Goal: Task Accomplishment & Management: Complete application form

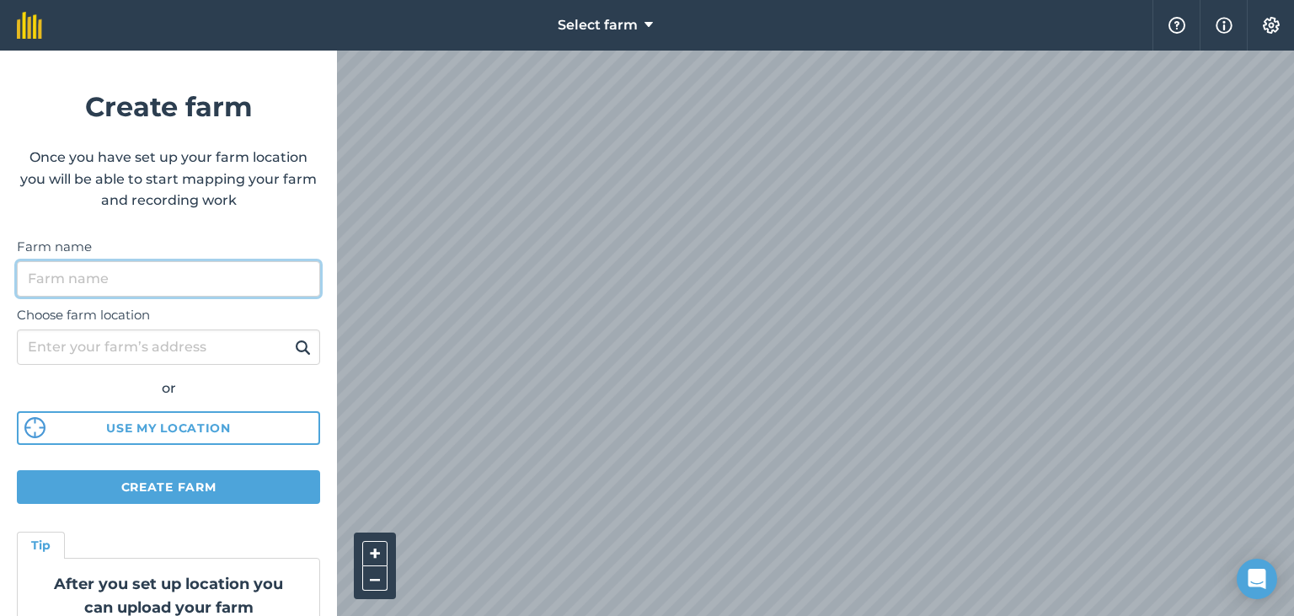
click at [139, 279] on input "Farm name" at bounding box center [168, 278] width 303 height 35
type input "l"
type input "LAS CAIDAS FARM"
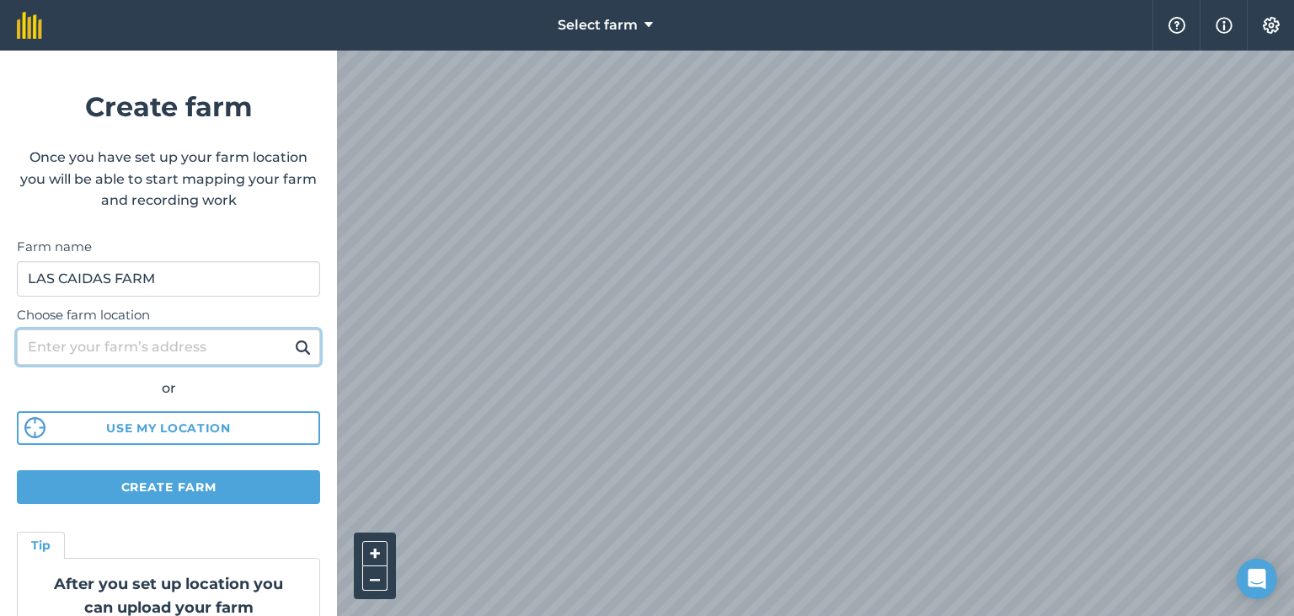
click at [141, 351] on input "Choose farm location" at bounding box center [168, 346] width 303 height 35
click at [32, 350] on input "LAGUNA" at bounding box center [168, 346] width 303 height 35
drag, startPoint x: 103, startPoint y: 348, endPoint x: 12, endPoint y: 354, distance: 91.2
click at [17, 354] on input "LAGUNA" at bounding box center [168, 346] width 303 height 35
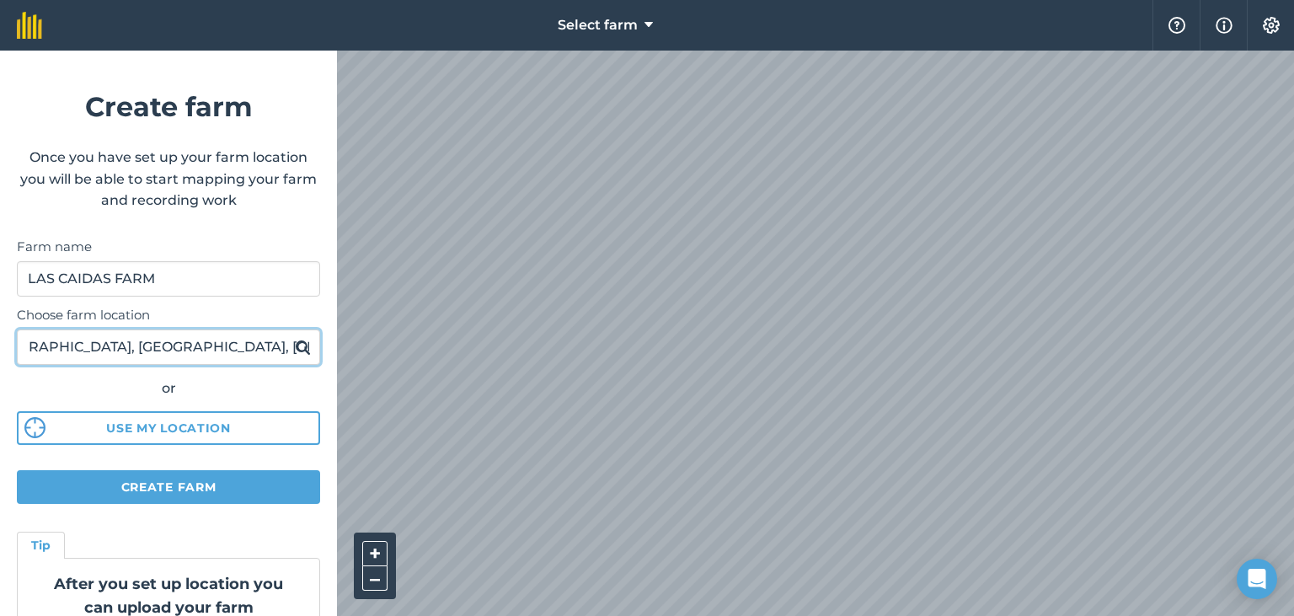
type input "[GEOGRAPHIC_DATA], [GEOGRAPHIC_DATA], [GEOGRAPHIC_DATA]"
click at [302, 347] on img at bounding box center [303, 347] width 16 height 20
click at [306, 348] on img at bounding box center [303, 347] width 16 height 20
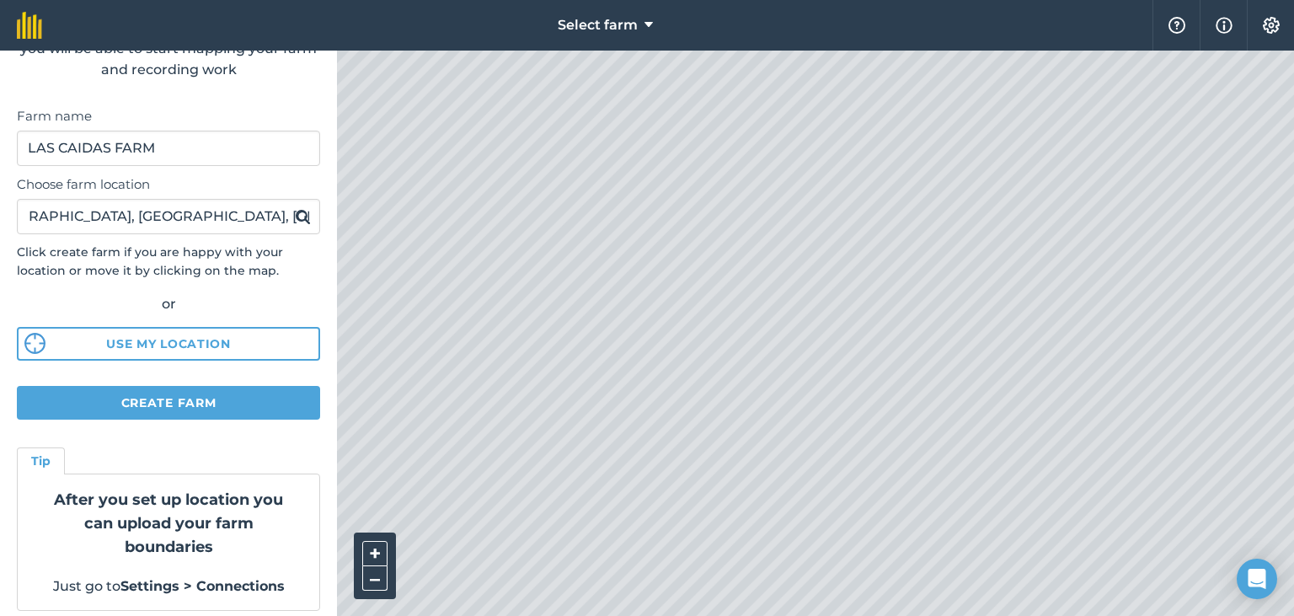
scroll to position [141, 0]
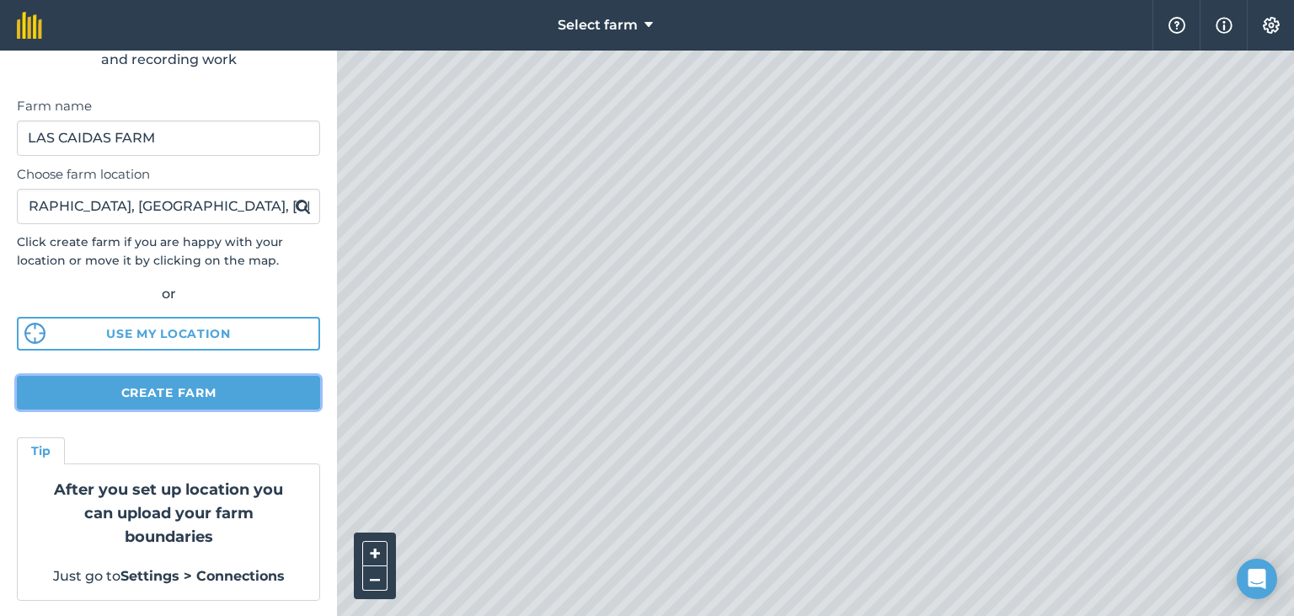
click at [221, 396] on button "Create farm" at bounding box center [168, 393] width 303 height 34
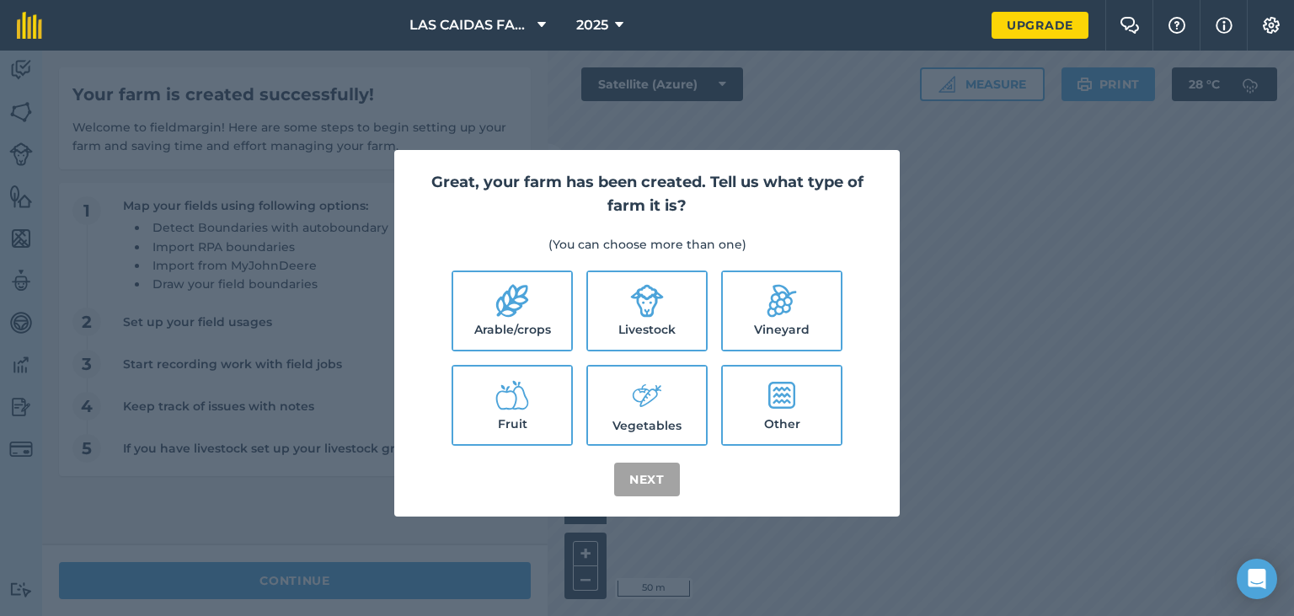
click at [746, 342] on label "Vineyard" at bounding box center [782, 310] width 118 height 77
checkbox input "true"
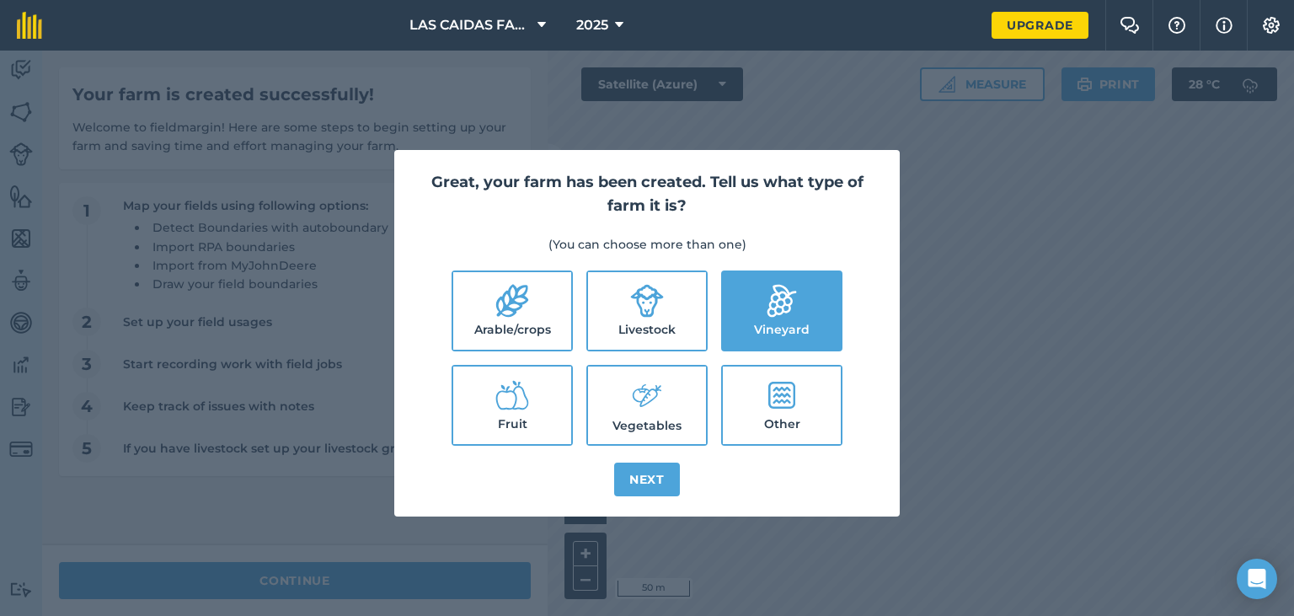
click at [535, 420] on label "Fruit" at bounding box center [512, 404] width 118 height 77
checkbox input "true"
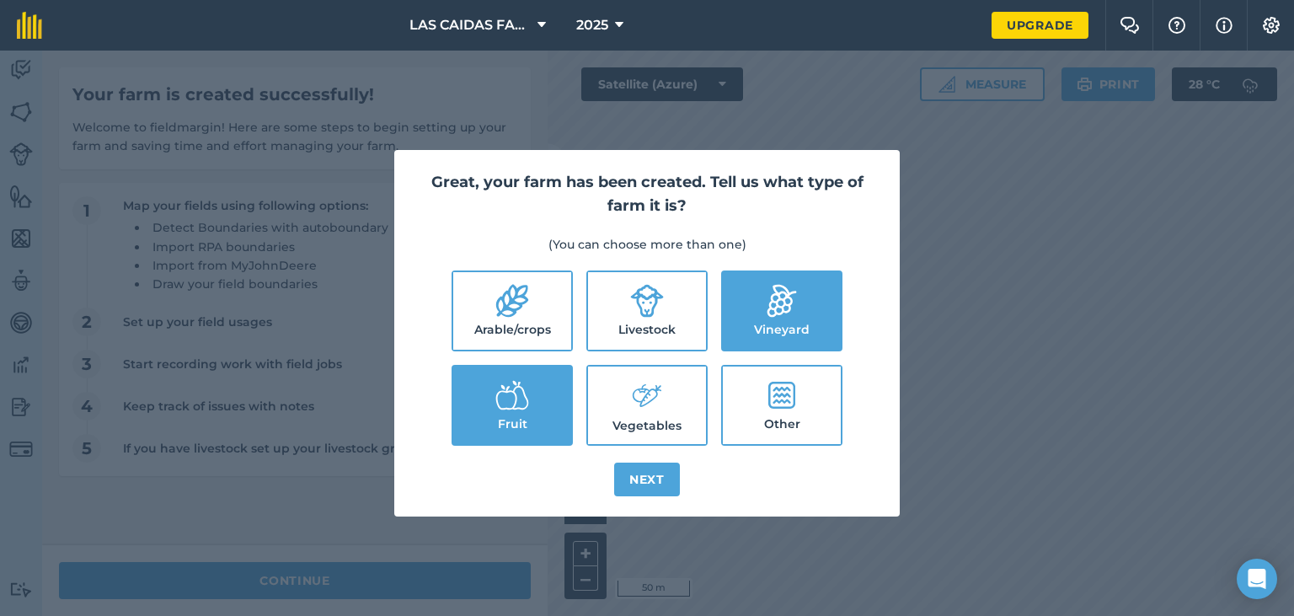
click at [793, 436] on label "Other" at bounding box center [782, 404] width 118 height 77
checkbox input "true"
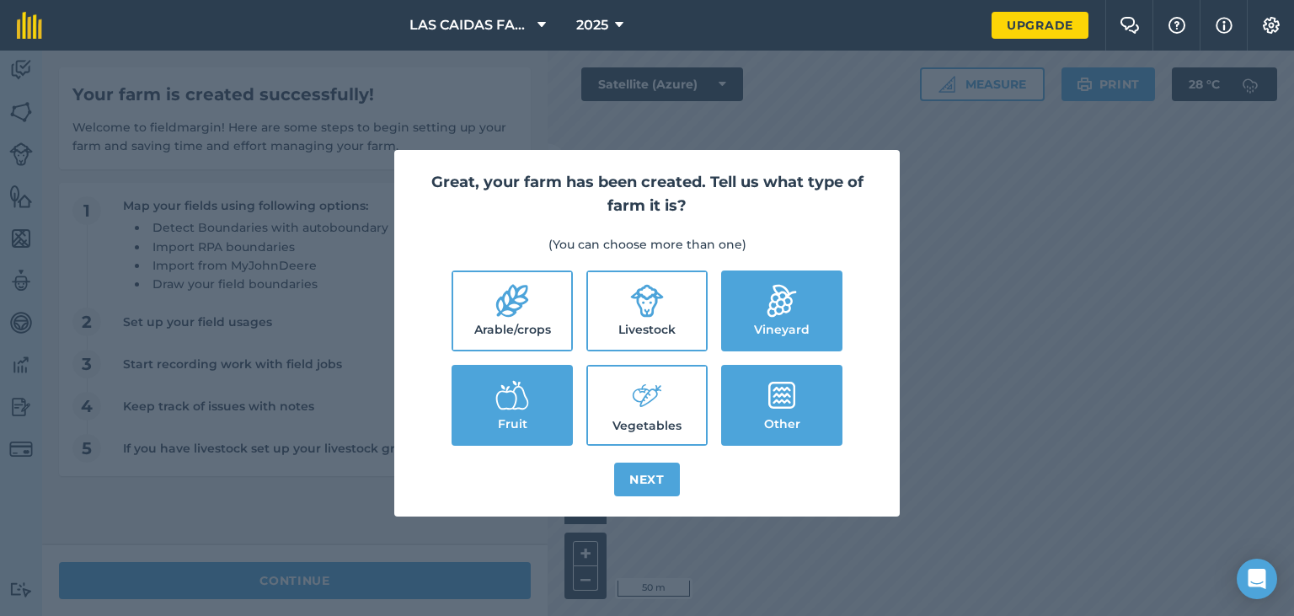
click at [662, 434] on label "Vegetables" at bounding box center [647, 404] width 118 height 77
checkbox input "true"
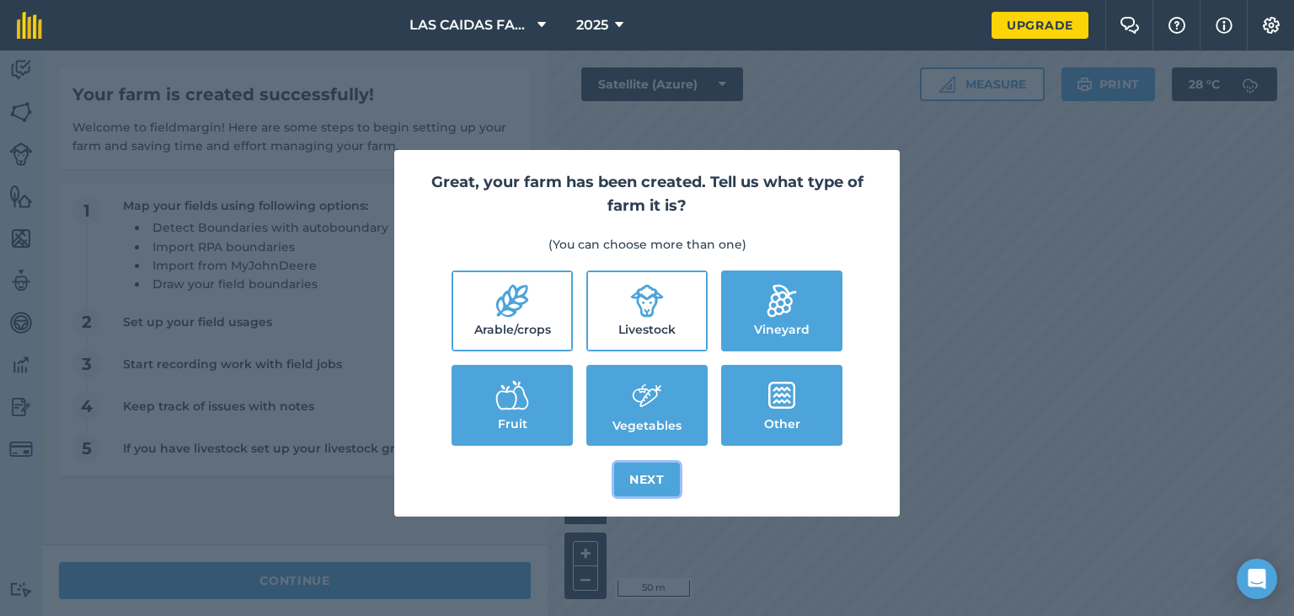
click at [667, 479] on button "Next" at bounding box center [647, 479] width 66 height 34
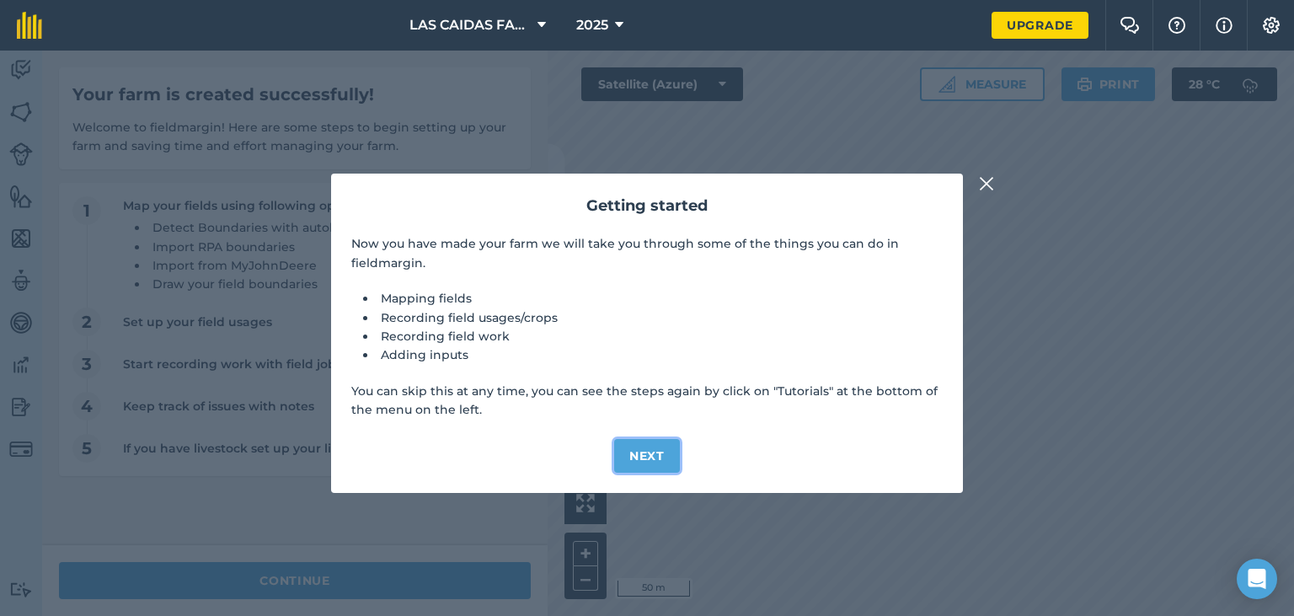
click at [669, 459] on button "Next" at bounding box center [647, 456] width 66 height 34
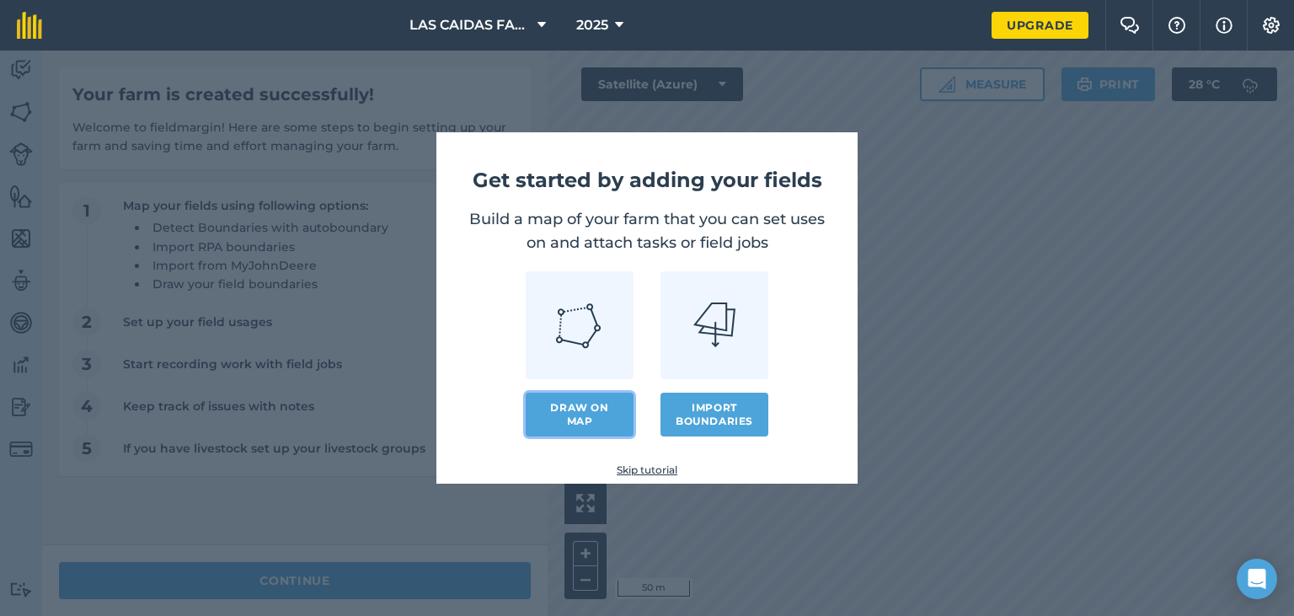
click at [601, 418] on link "Draw on map" at bounding box center [580, 415] width 108 height 44
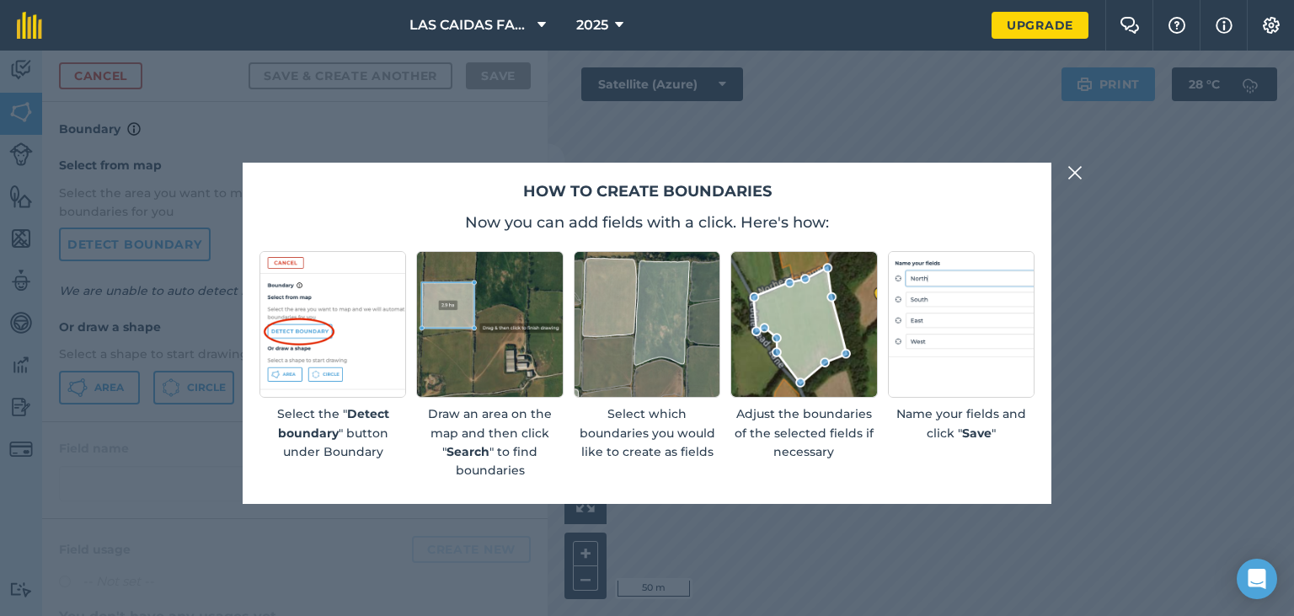
click at [1070, 174] on img at bounding box center [1074, 173] width 15 height 20
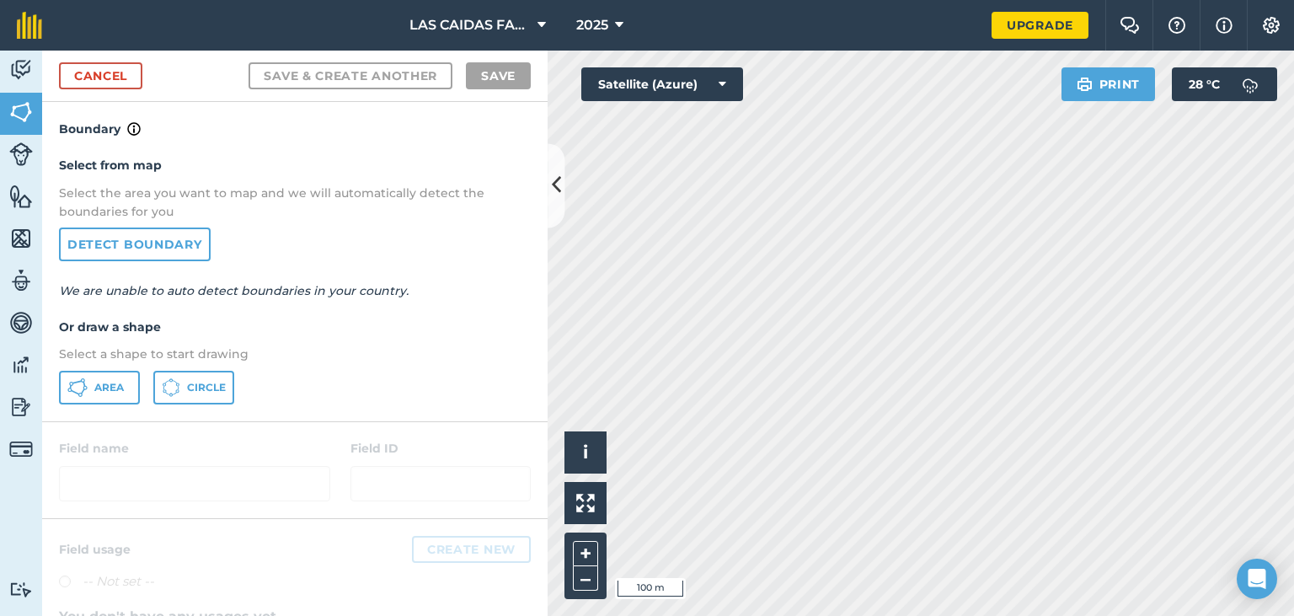
click at [214, 441] on div at bounding box center [294, 470] width 505 height 96
click at [100, 386] on span "Area" at bounding box center [108, 387] width 29 height 13
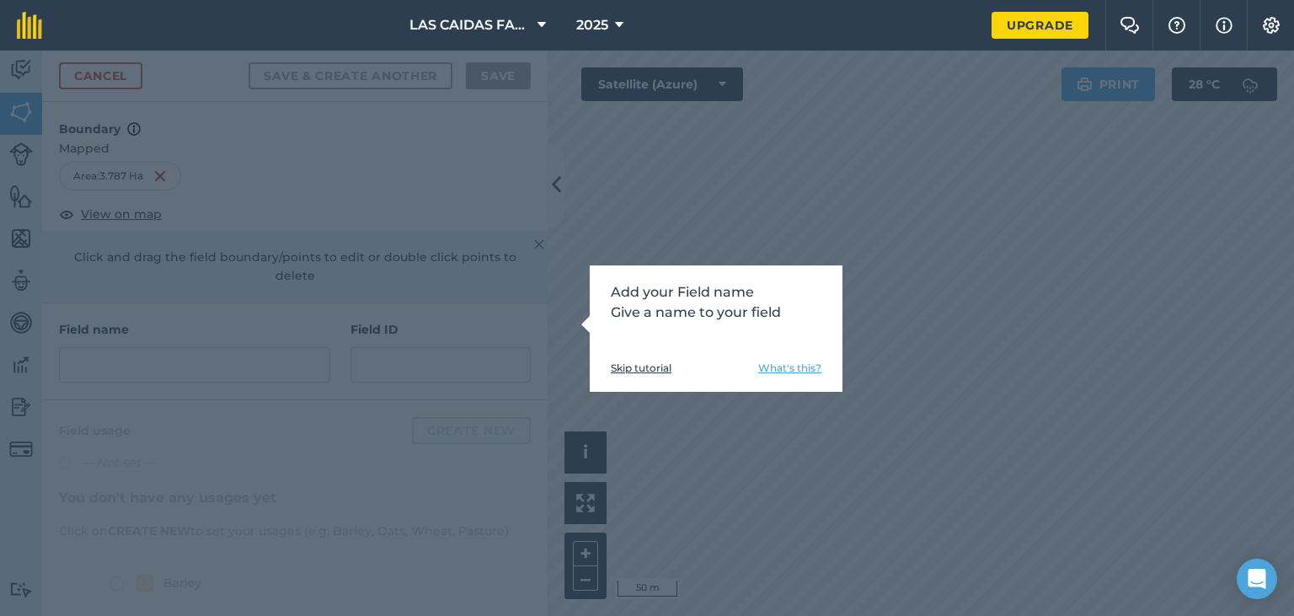
click at [711, 332] on div "Add your Field name Give a name to your field Skip tutorial What's this?" at bounding box center [716, 328] width 253 height 126
click at [793, 293] on p "Add your Field name Give a name to your field" at bounding box center [716, 302] width 211 height 40
click at [804, 374] on link "What's this?" at bounding box center [789, 367] width 63 height 13
click at [379, 363] on div "Add your Field name Give a name to your field Skip tutorial What's this?" at bounding box center [647, 333] width 1294 height 565
click at [400, 329] on div "Add your Field name Give a name to your field Skip tutorial What's this?" at bounding box center [647, 333] width 1294 height 565
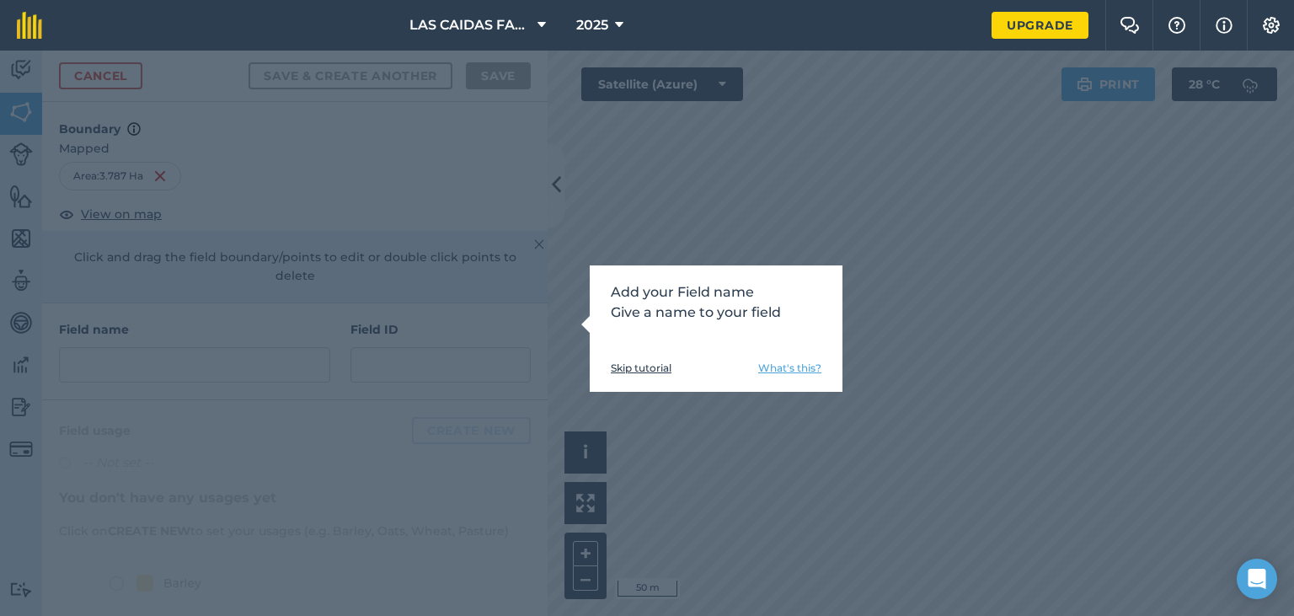
click at [652, 371] on link "Skip tutorial" at bounding box center [641, 367] width 61 height 13
click at [649, 366] on link "Skip tutorial" at bounding box center [641, 367] width 61 height 13
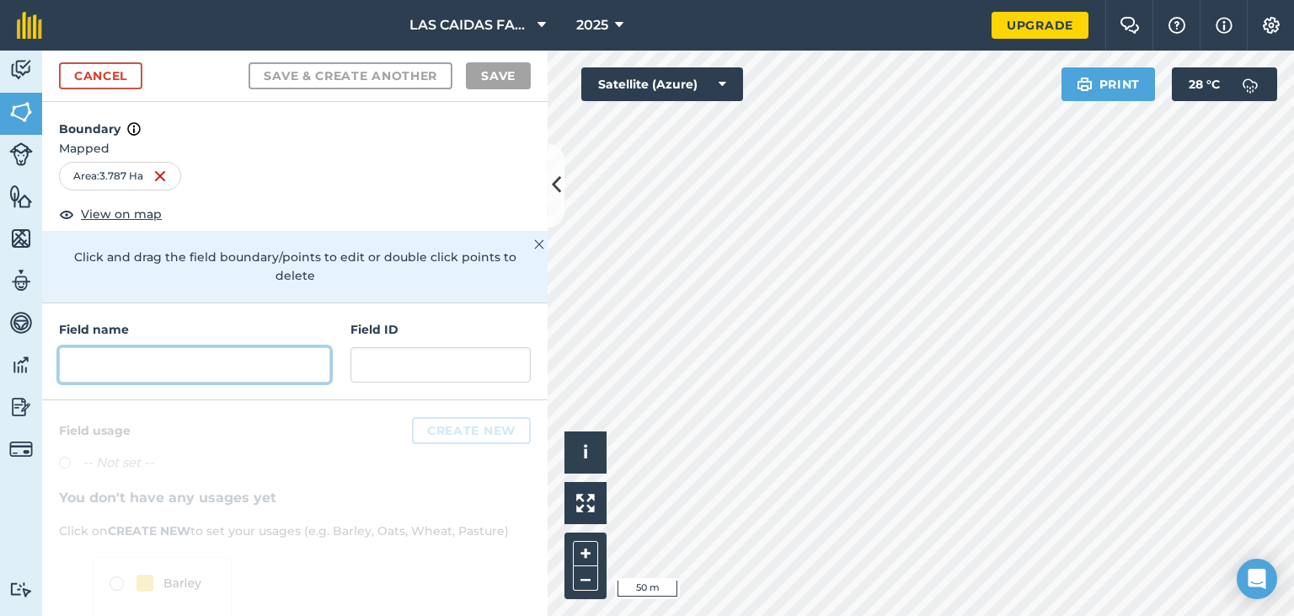
click at [174, 347] on input "text" at bounding box center [194, 364] width 271 height 35
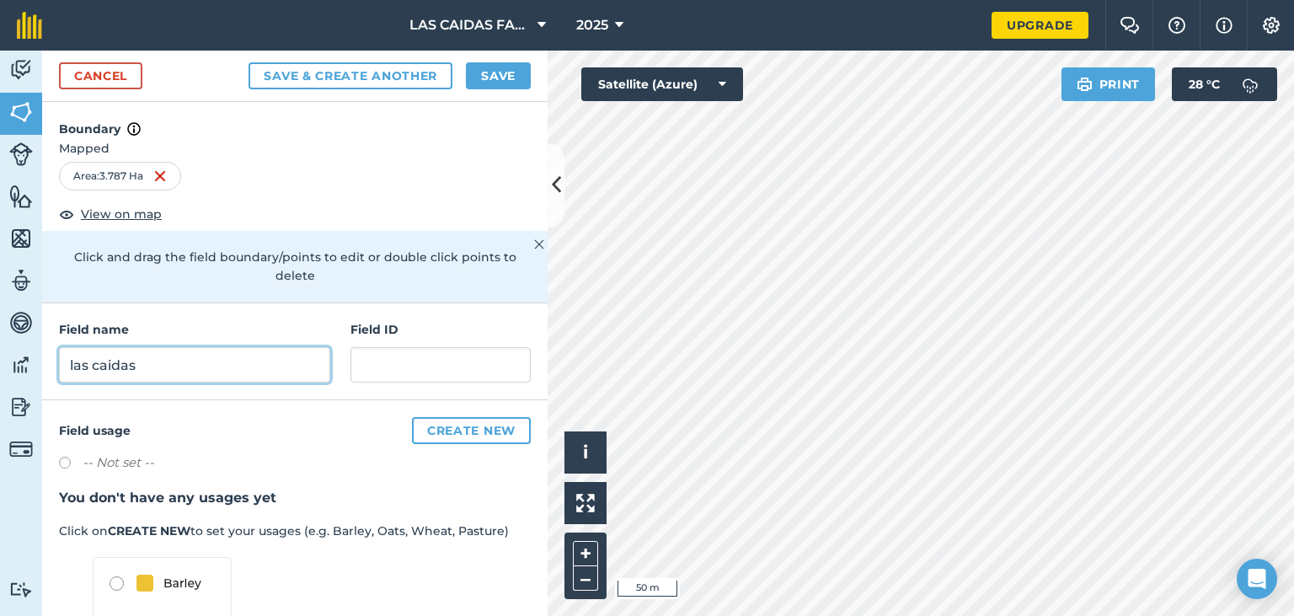
type input "las caidas"
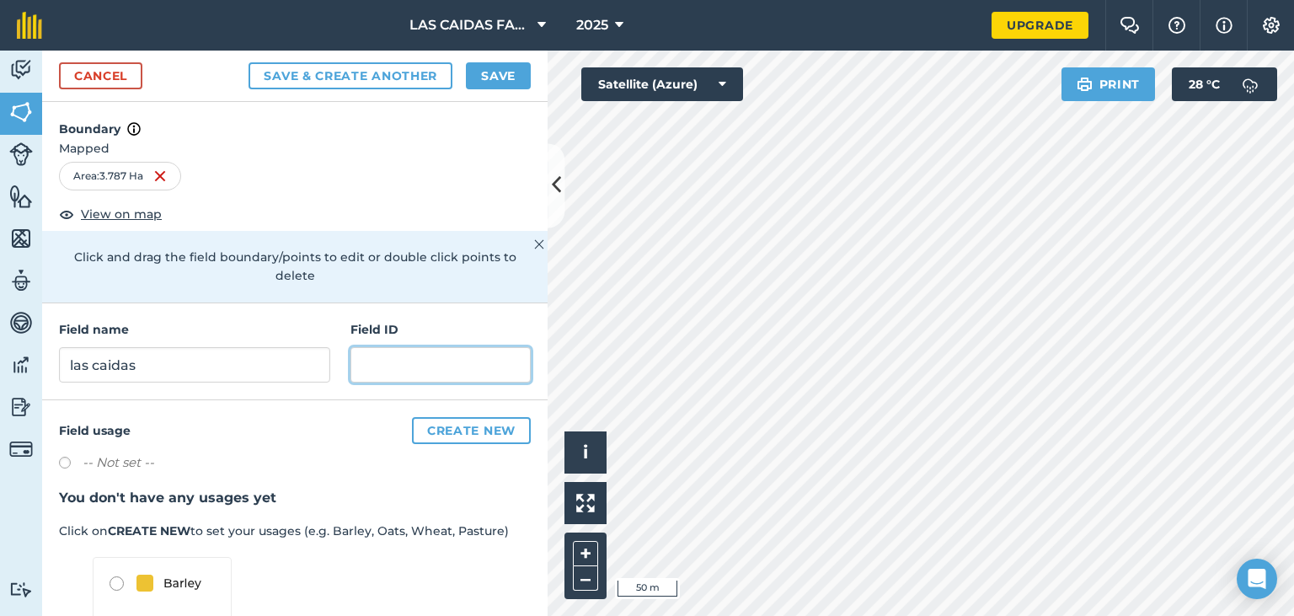
click at [465, 347] on input "text" at bounding box center [440, 364] width 180 height 35
type input "01"
click at [507, 73] on button "Save" at bounding box center [498, 75] width 65 height 27
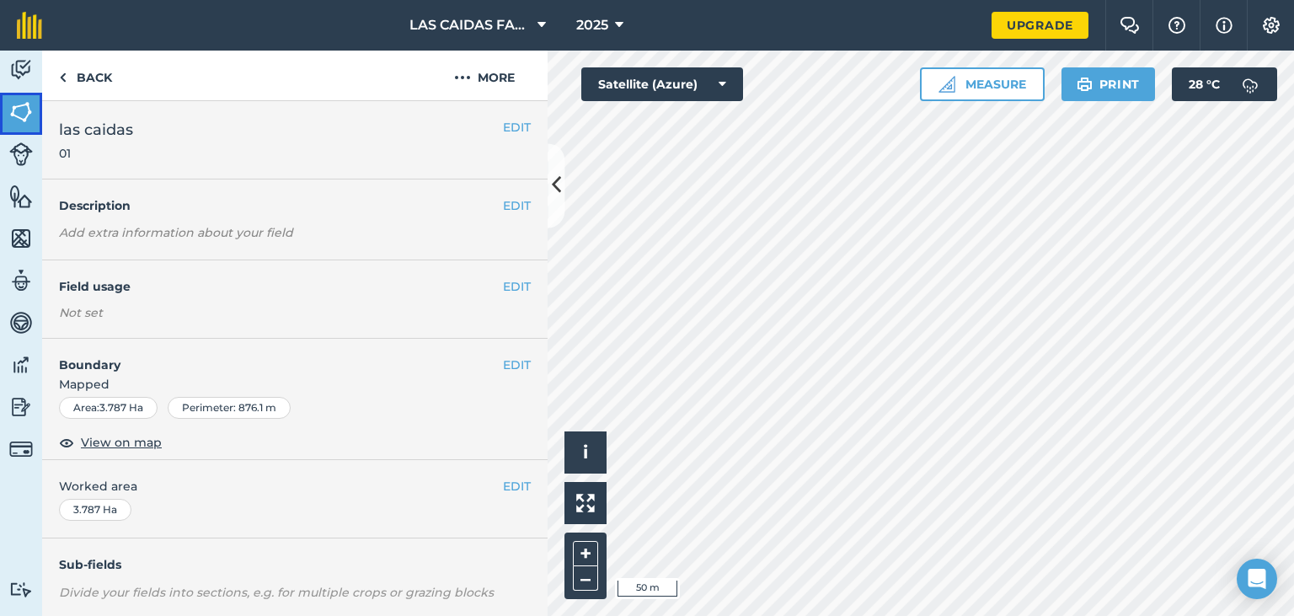
click at [22, 117] on img at bounding box center [21, 111] width 24 height 25
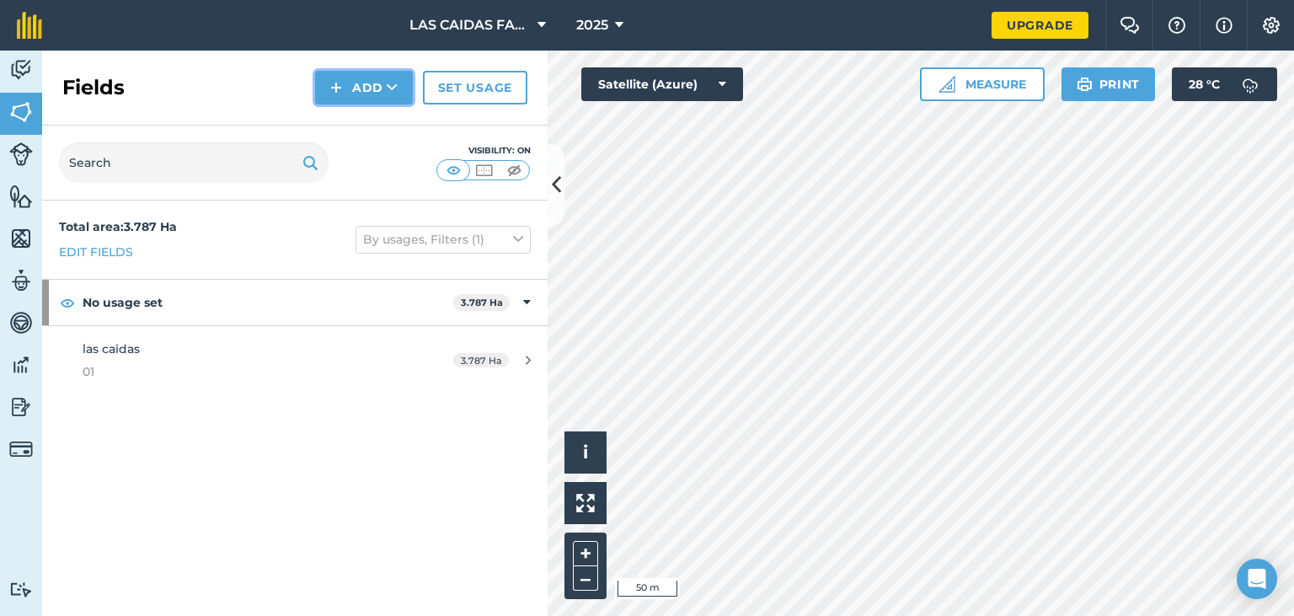
click at [365, 87] on button "Add" at bounding box center [364, 88] width 98 height 34
click at [371, 129] on link "Draw" at bounding box center [364, 125] width 93 height 37
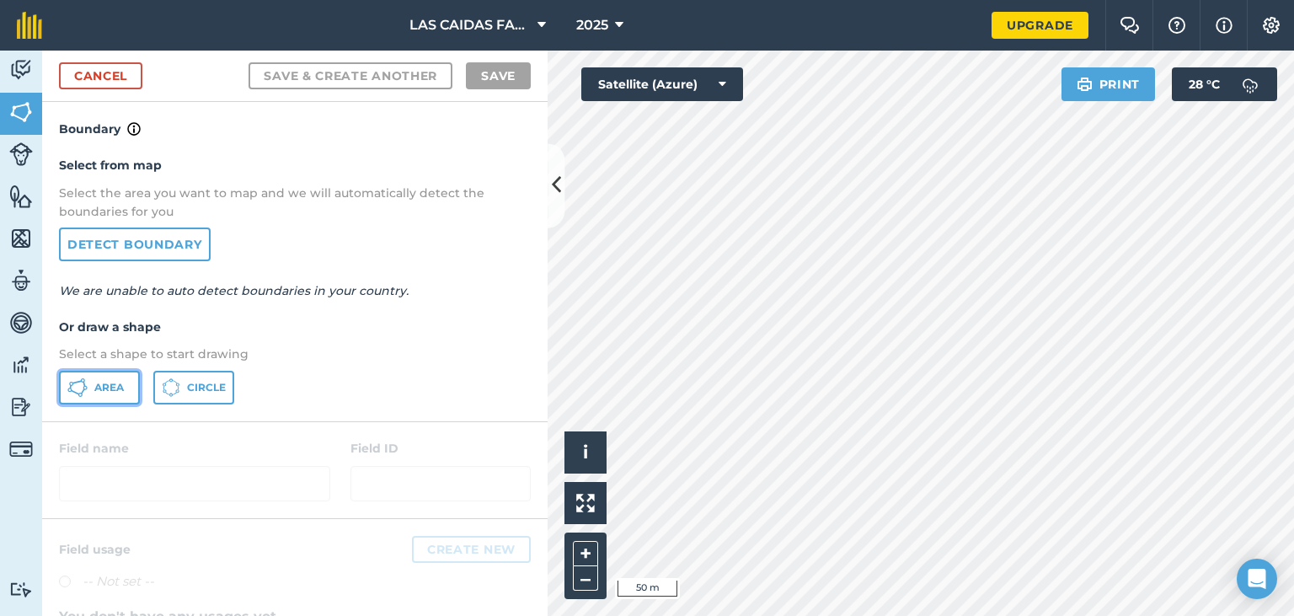
click at [94, 393] on span "Area" at bounding box center [108, 387] width 29 height 13
click at [120, 455] on div at bounding box center [294, 470] width 505 height 96
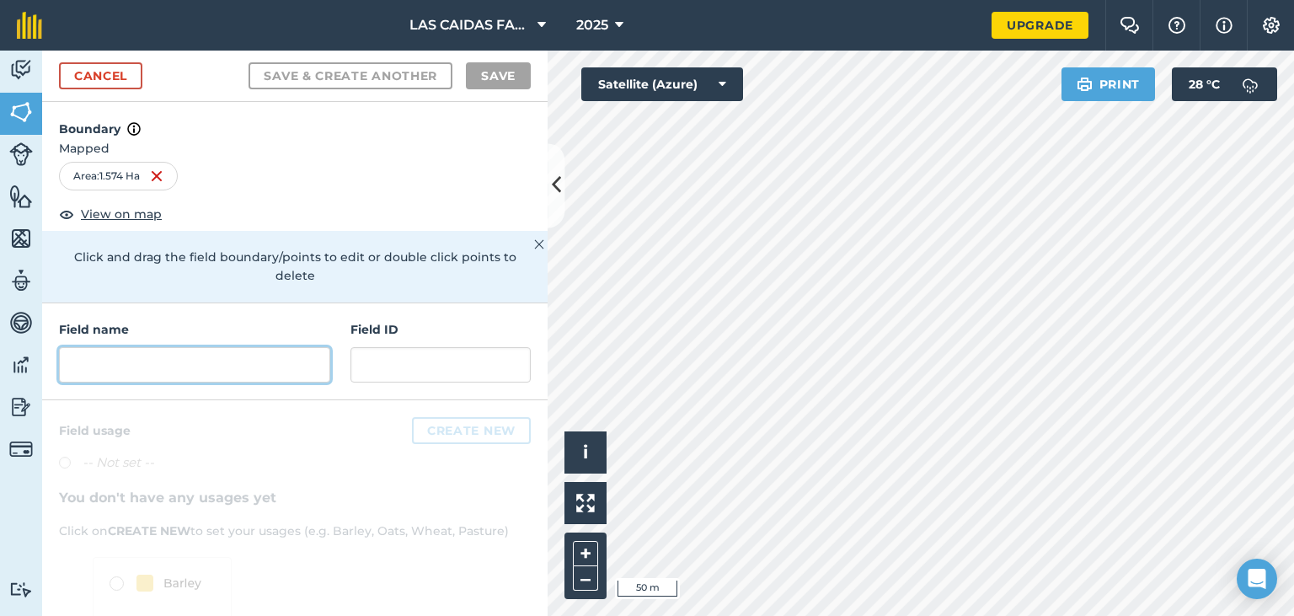
click at [136, 347] on input "text" at bounding box center [194, 364] width 271 height 35
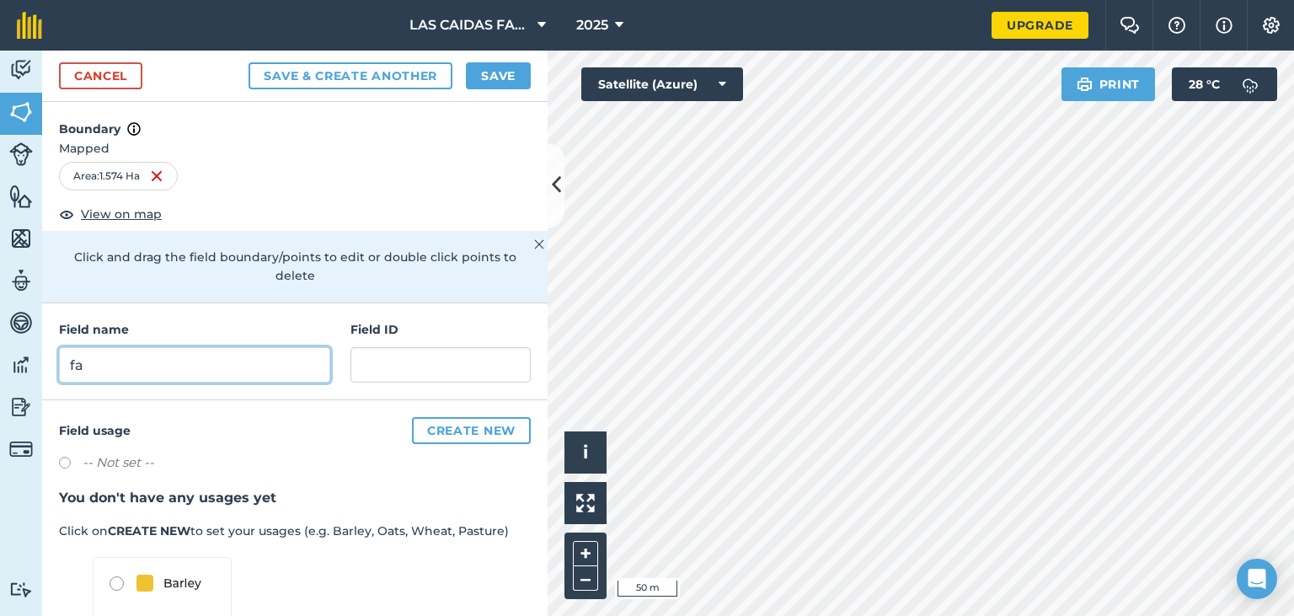
type input "f"
type input "vineyard and orchards"
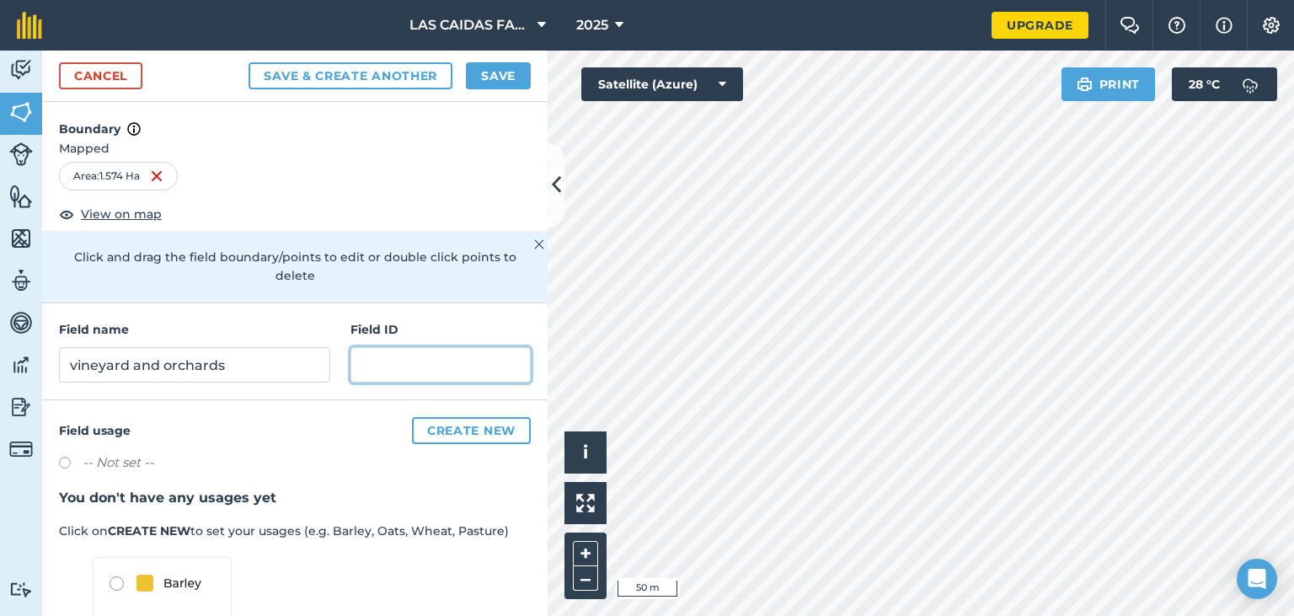
click at [383, 347] on input "text" at bounding box center [440, 364] width 180 height 35
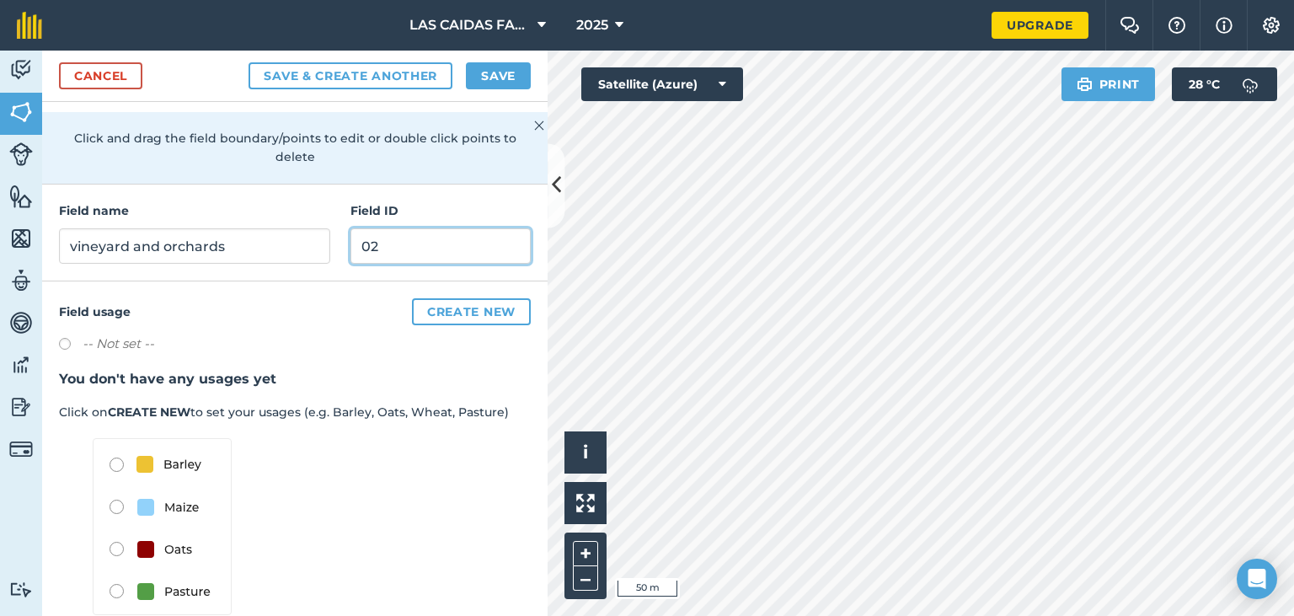
scroll to position [128, 0]
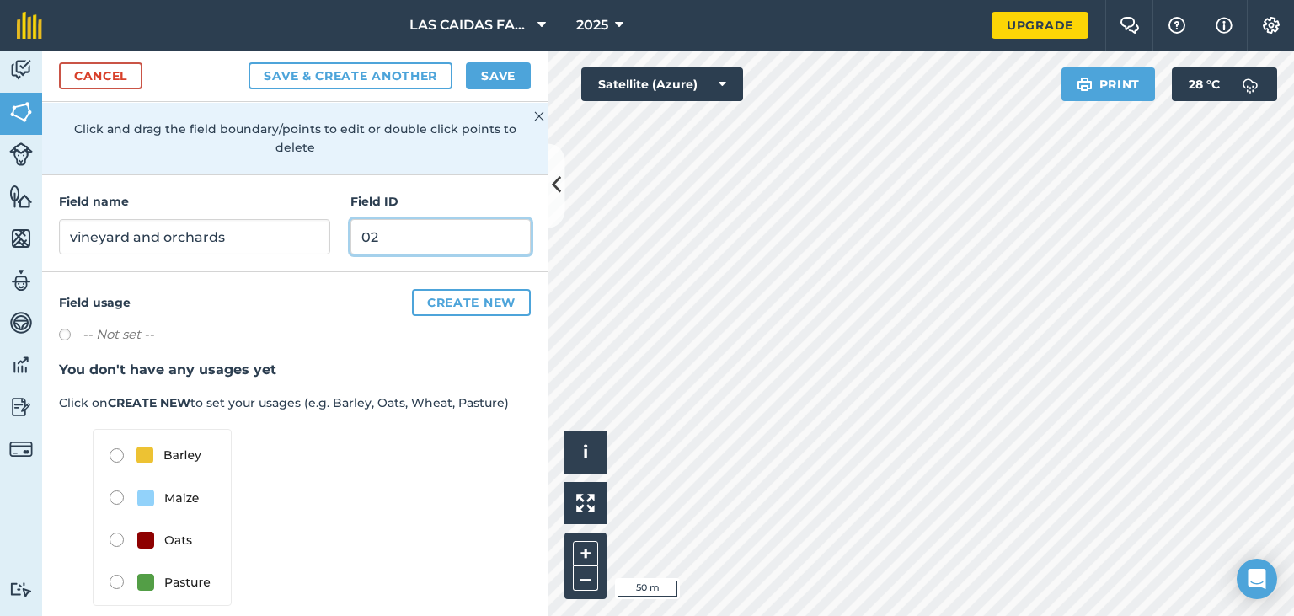
type input "02"
click at [485, 77] on button "Save" at bounding box center [498, 75] width 65 height 27
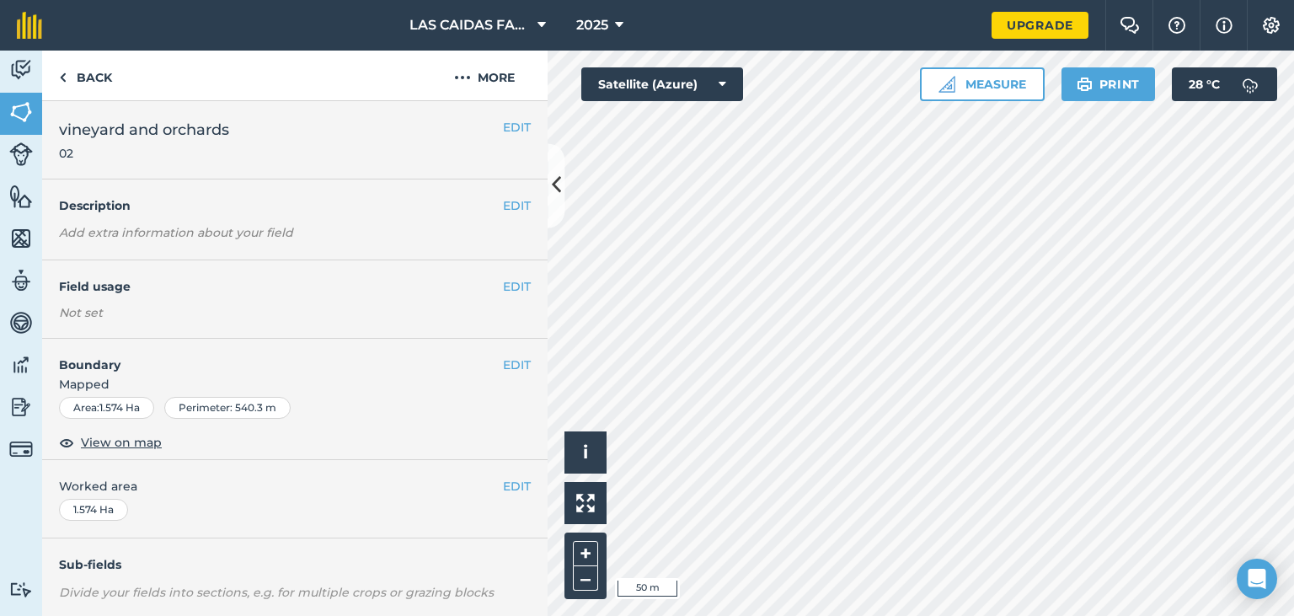
click at [211, 232] on em "Add extra information about your field" at bounding box center [176, 232] width 234 height 15
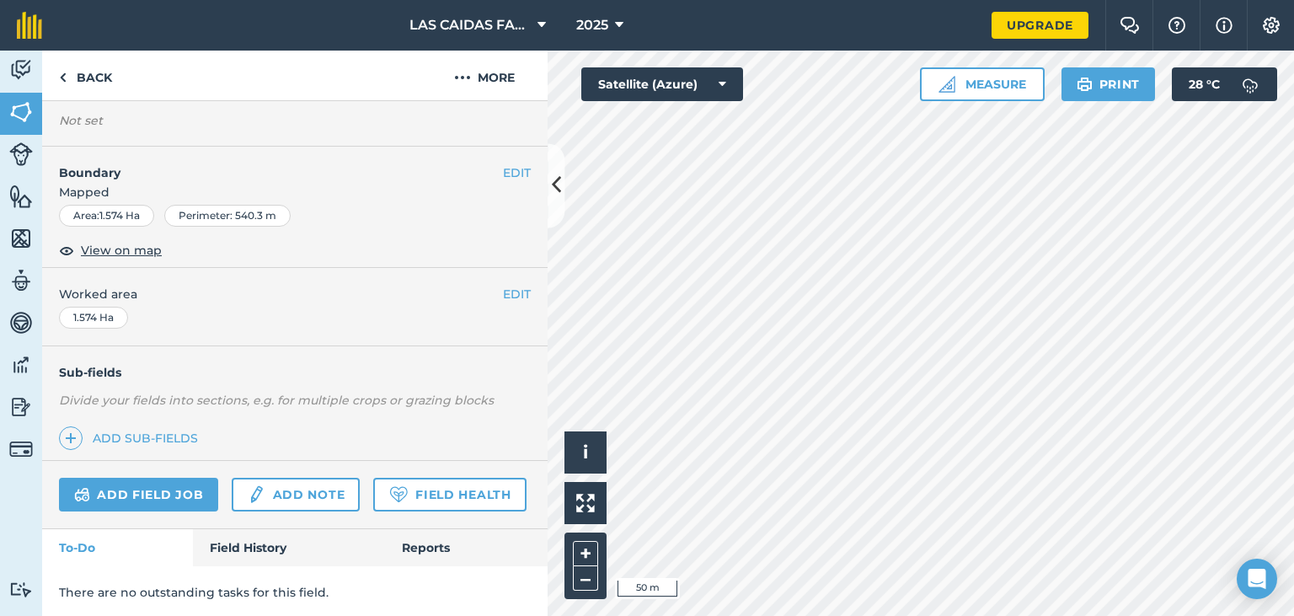
scroll to position [192, 0]
click at [106, 72] on link "Back" at bounding box center [85, 76] width 87 height 50
click at [108, 89] on link "Back" at bounding box center [85, 76] width 87 height 50
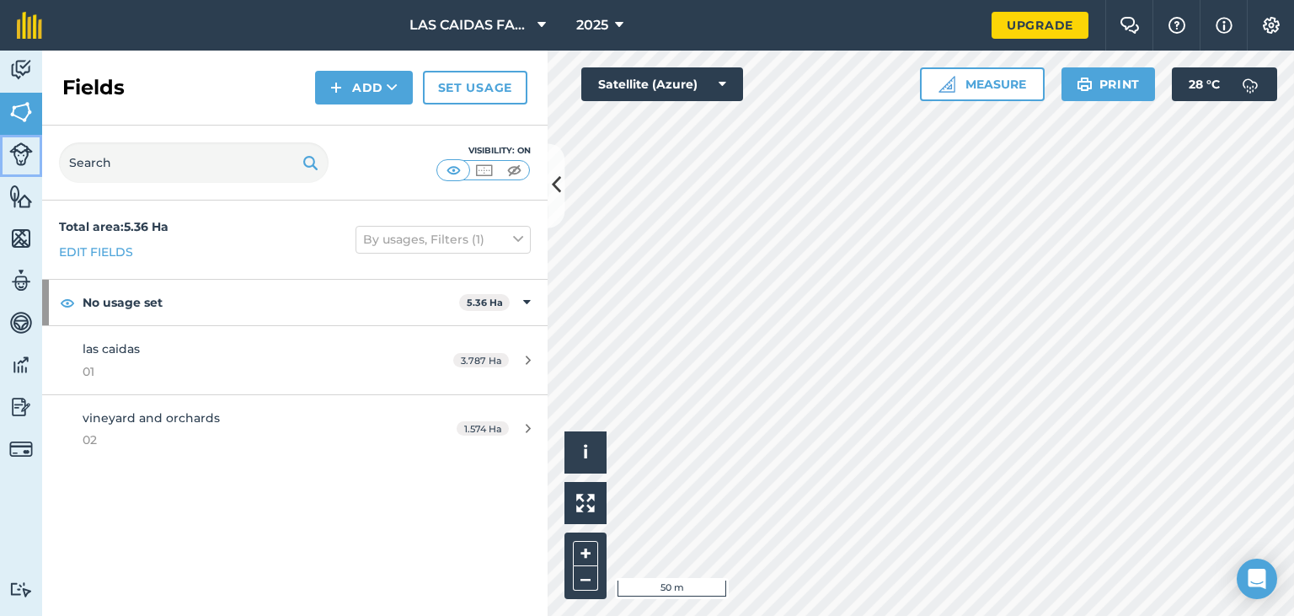
click at [18, 157] on img at bounding box center [21, 154] width 24 height 24
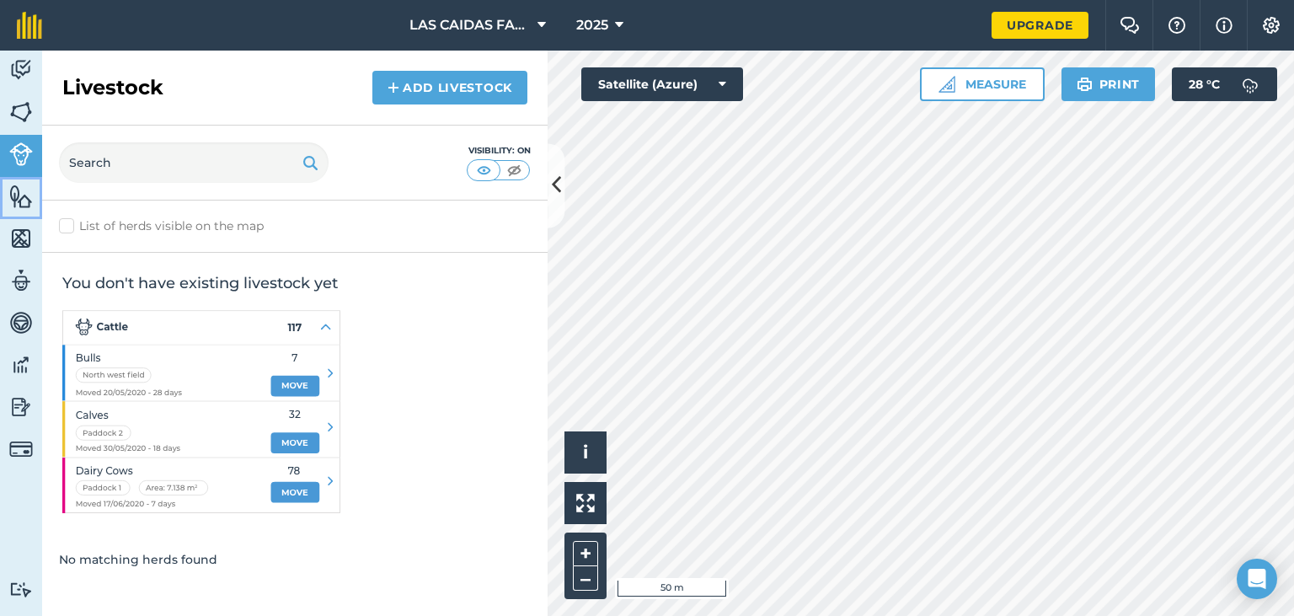
click at [21, 194] on img at bounding box center [21, 196] width 24 height 25
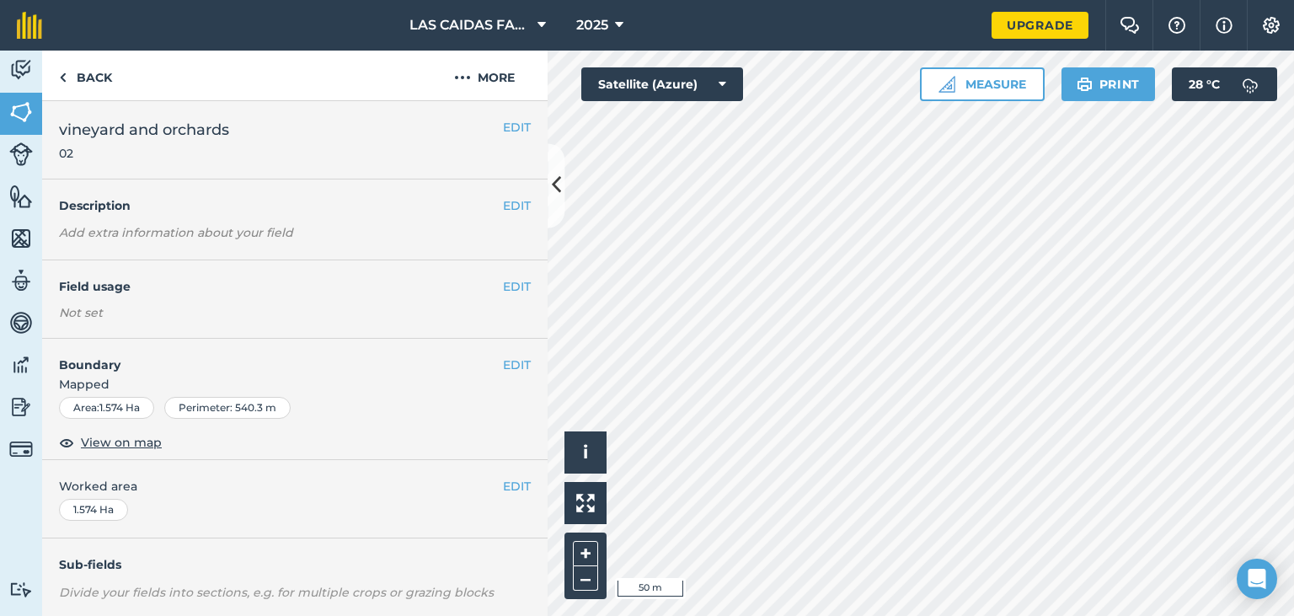
click at [244, 230] on em "Add extra information about your field" at bounding box center [176, 232] width 234 height 15
click at [532, 289] on div "EDIT Field usage Not set" at bounding box center [294, 299] width 505 height 78
click at [510, 281] on button "EDIT" at bounding box center [517, 286] width 28 height 19
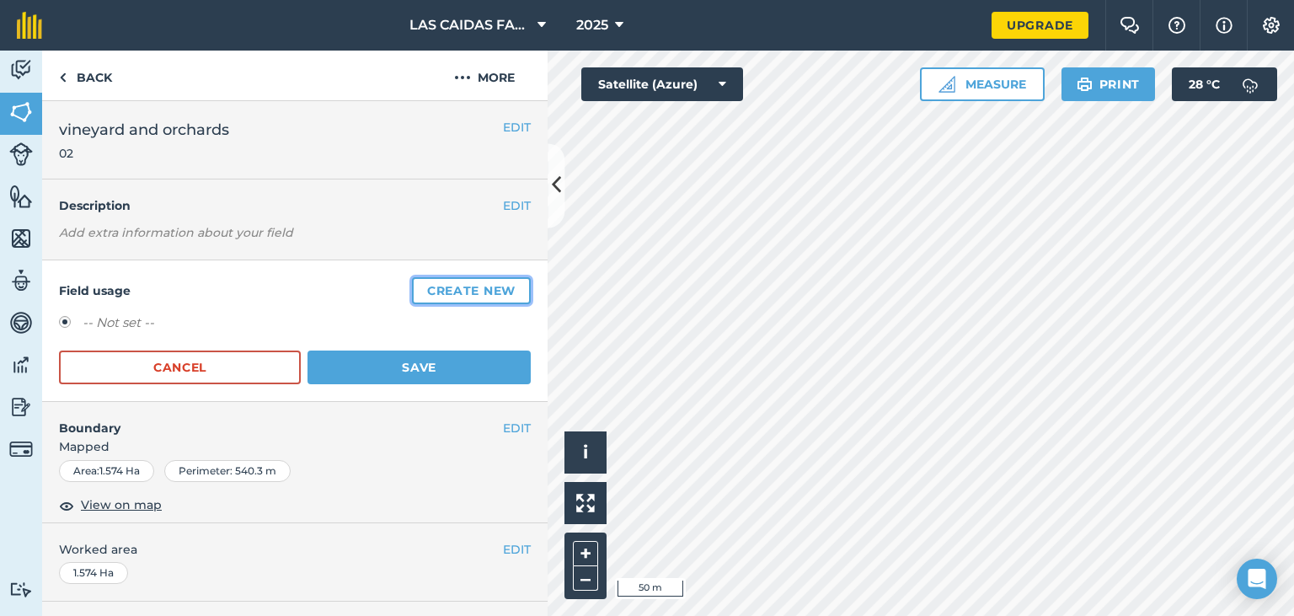
click at [510, 281] on button "Create new" at bounding box center [471, 290] width 119 height 27
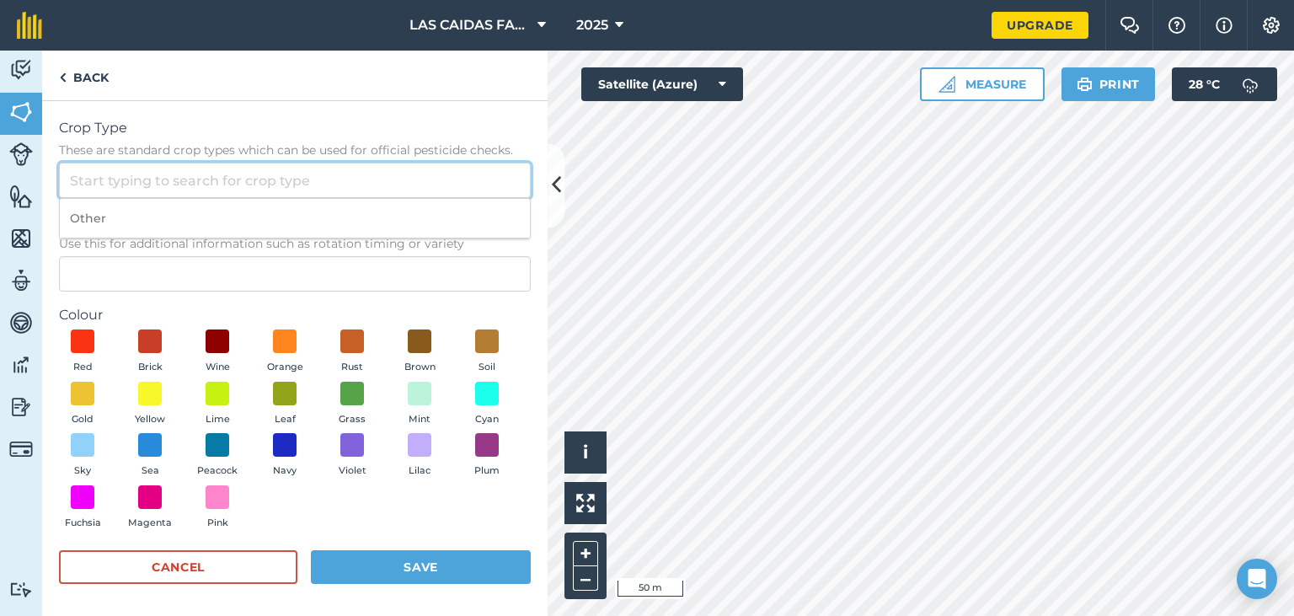
click at [230, 187] on input "Crop Type These are standard crop types which can be used for official pesticid…" at bounding box center [295, 180] width 472 height 35
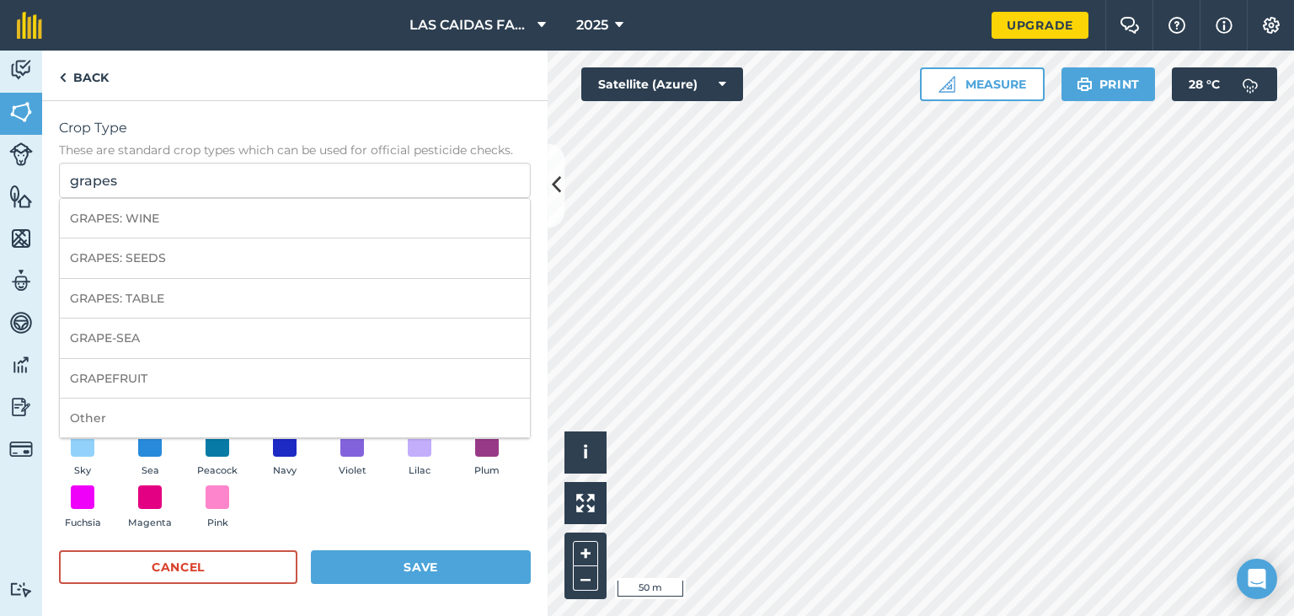
click at [205, 288] on li "GRAPES: TABLE" at bounding box center [295, 299] width 470 height 40
type input "GRAPES: TABLE"
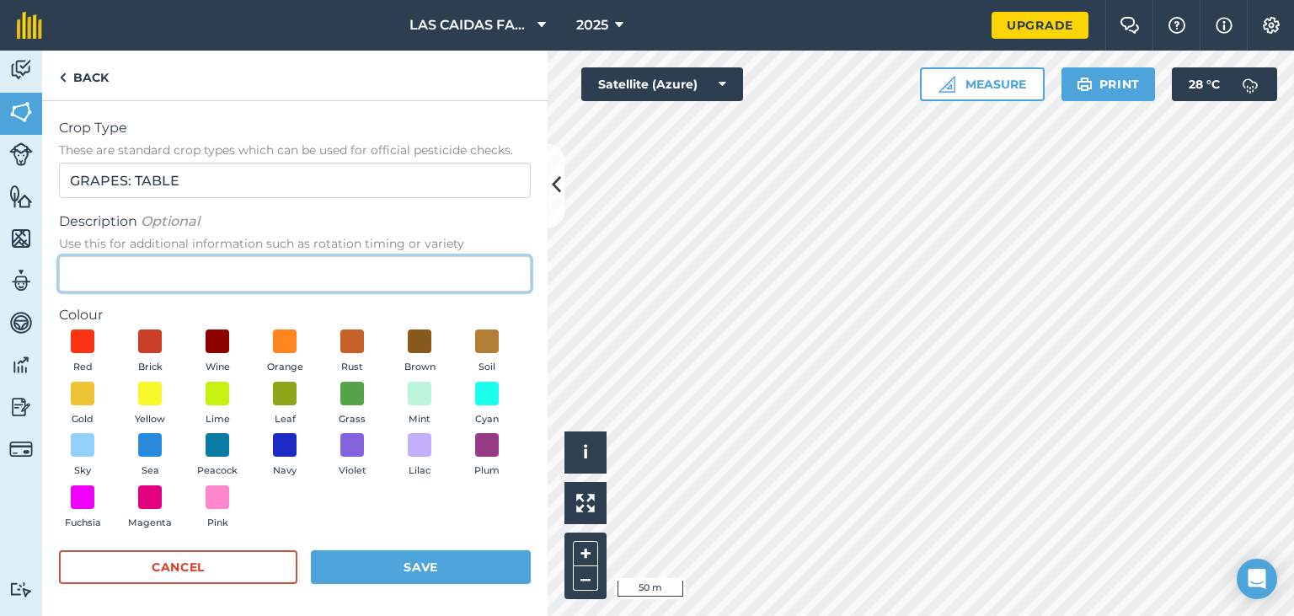
click at [180, 262] on input "Description Optional Use this for additional information such as rotation timin…" at bounding box center [295, 273] width 472 height 35
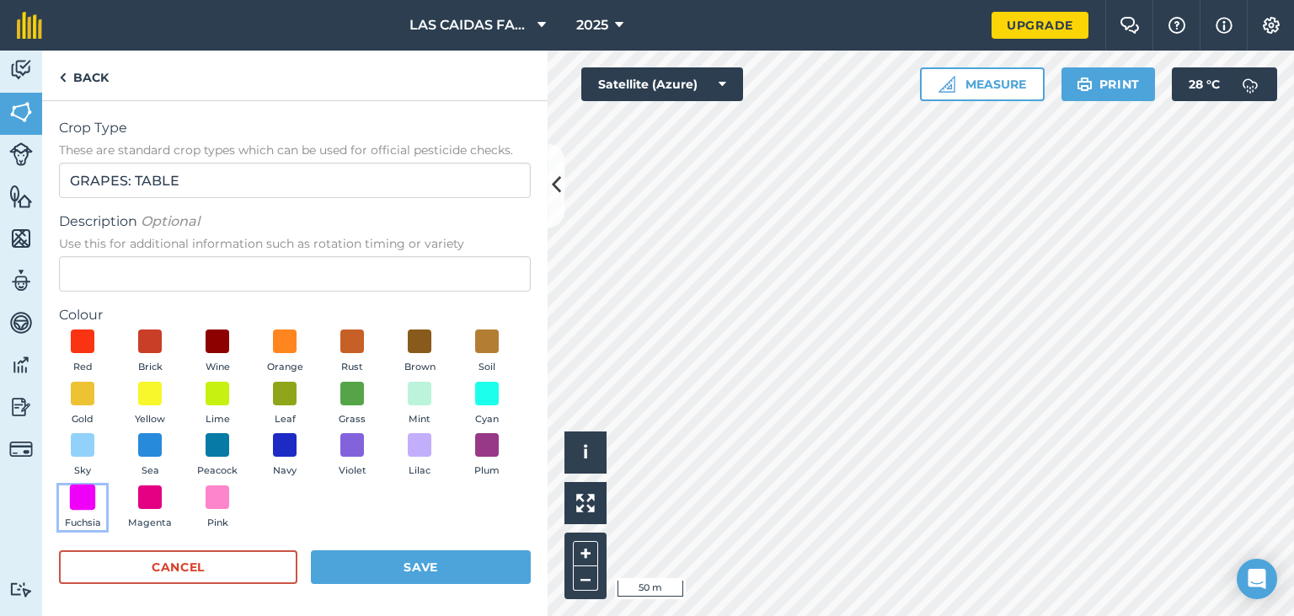
click at [87, 491] on span at bounding box center [83, 497] width 26 height 26
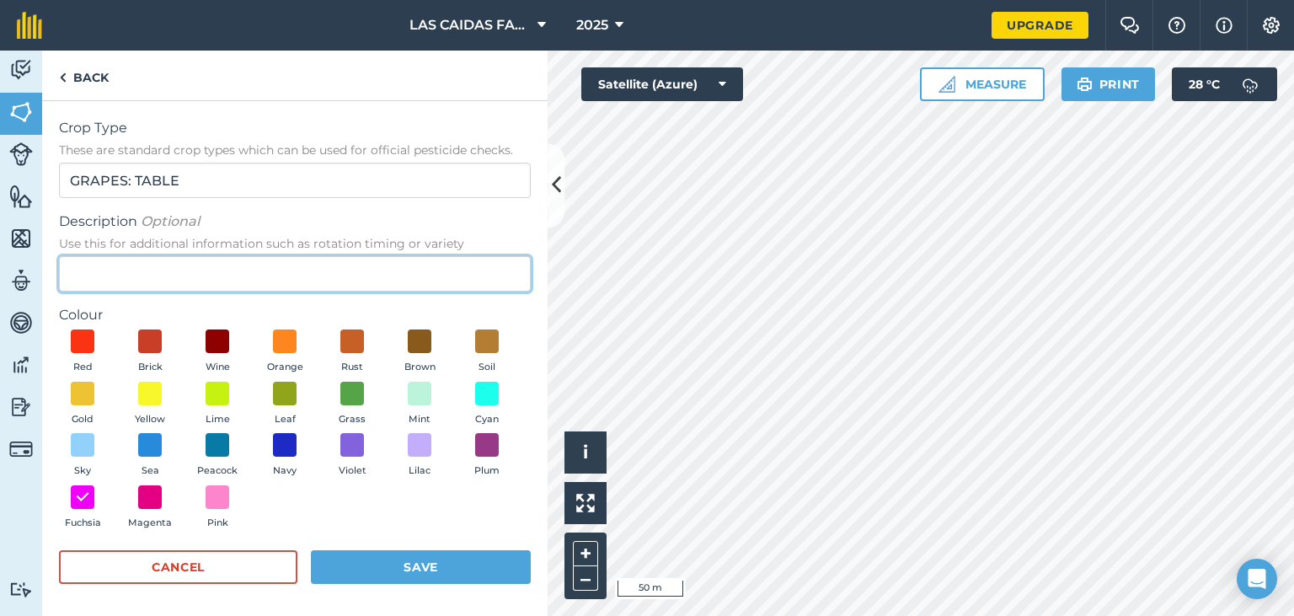
click at [130, 272] on input "Description Optional Use this for additional information such as rotation timin…" at bounding box center [295, 273] width 472 height 35
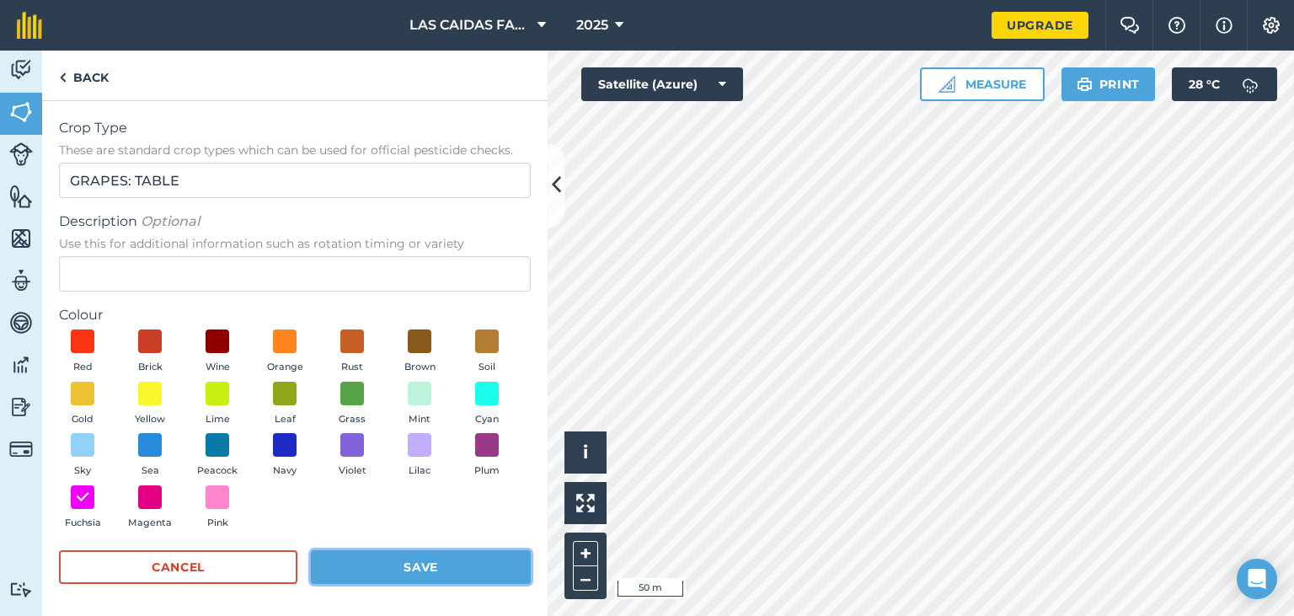
click at [442, 571] on button "Save" at bounding box center [421, 567] width 220 height 34
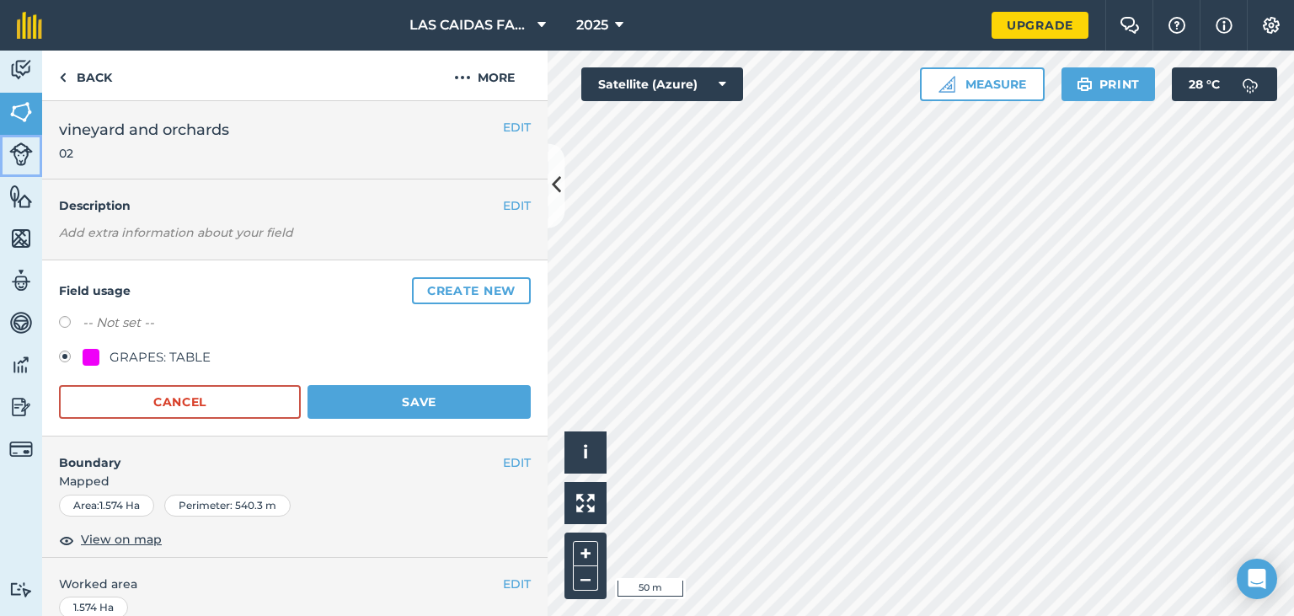
click at [17, 159] on img at bounding box center [21, 154] width 24 height 24
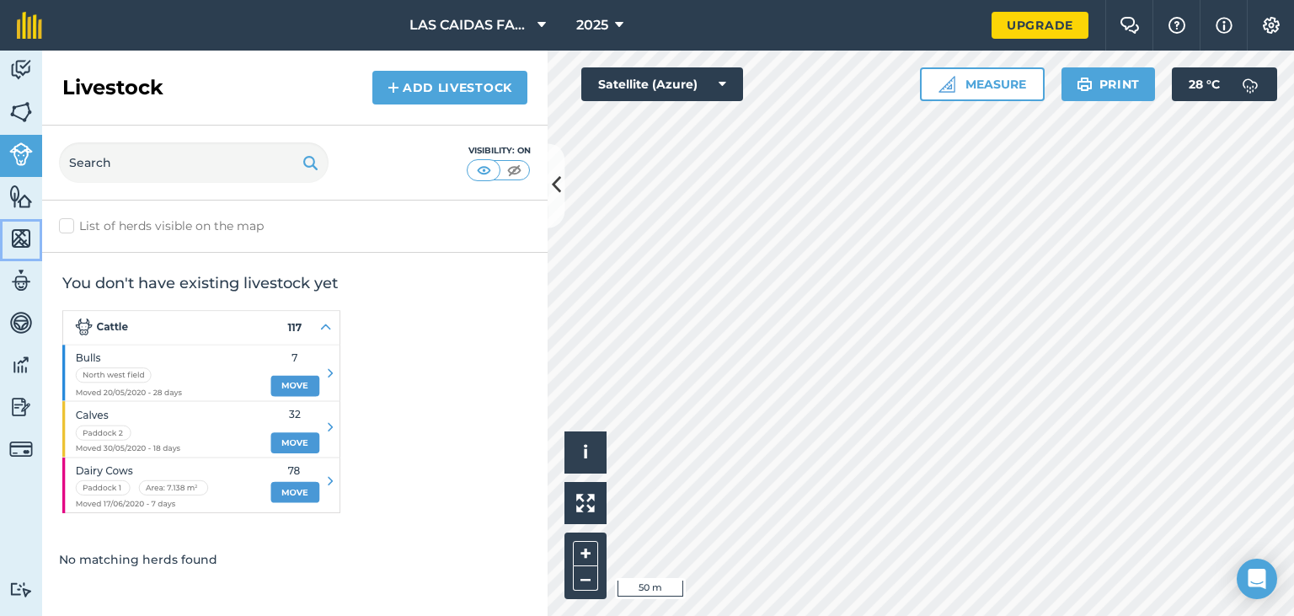
click at [15, 227] on img at bounding box center [21, 238] width 24 height 25
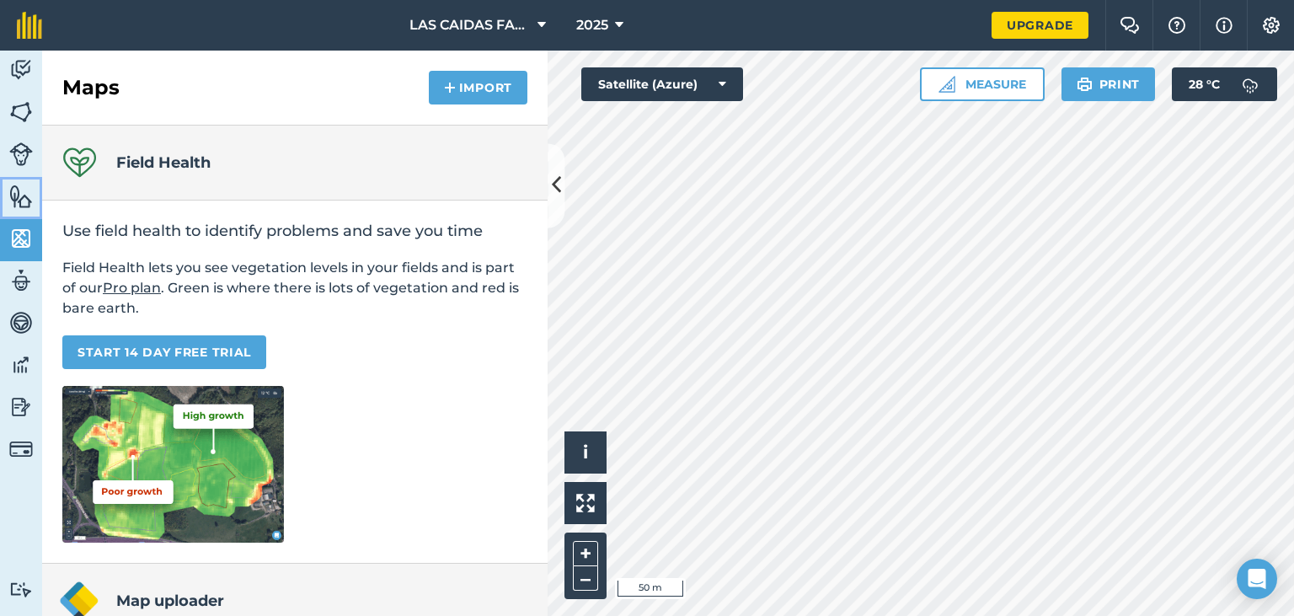
click at [19, 184] on img at bounding box center [21, 196] width 24 height 25
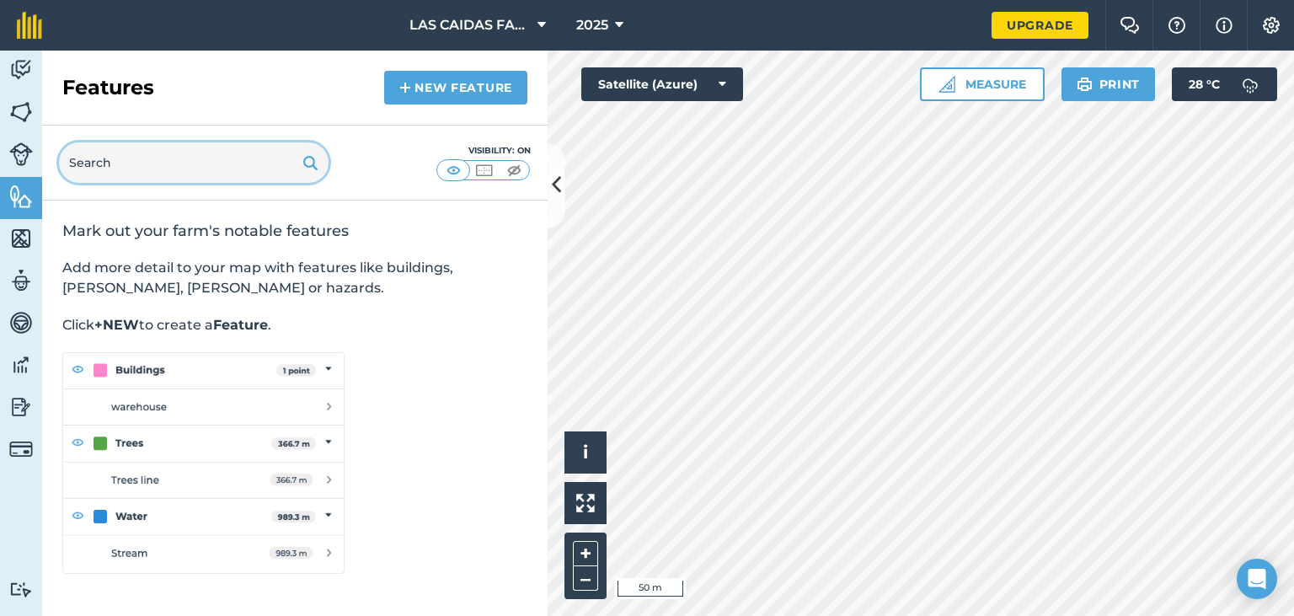
click at [165, 164] on input "text" at bounding box center [194, 162] width 270 height 40
type input "greenhouse"
click at [191, 165] on input "greenhouse" at bounding box center [194, 162] width 270 height 40
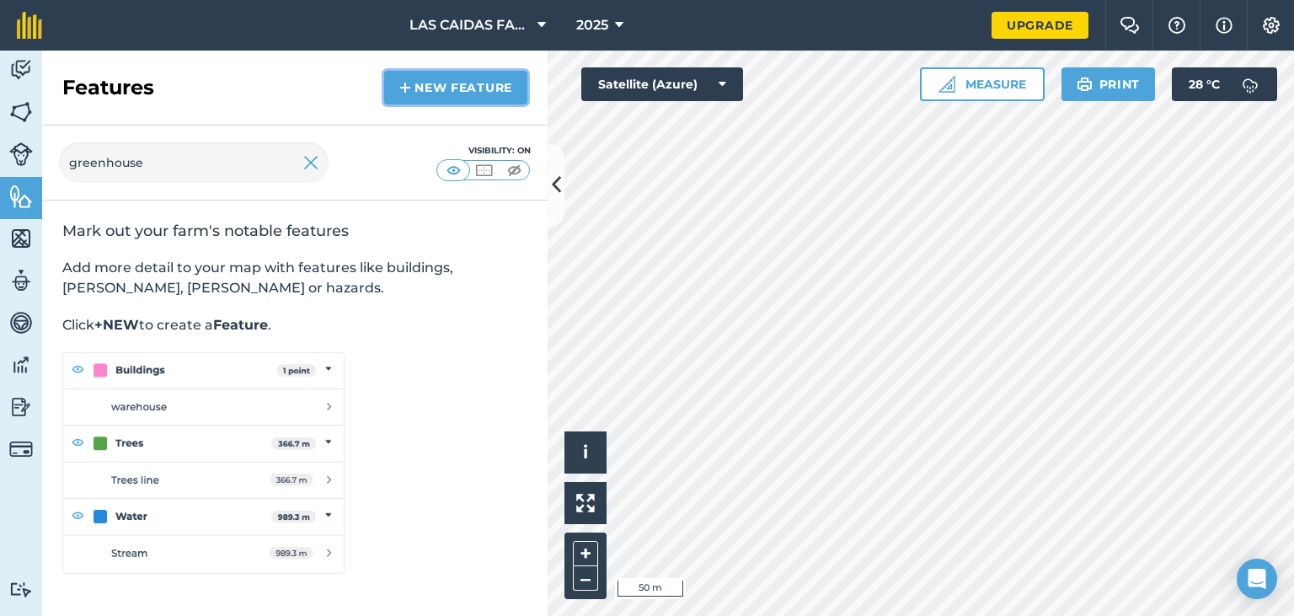
click at [458, 80] on link "New feature" at bounding box center [455, 88] width 143 height 34
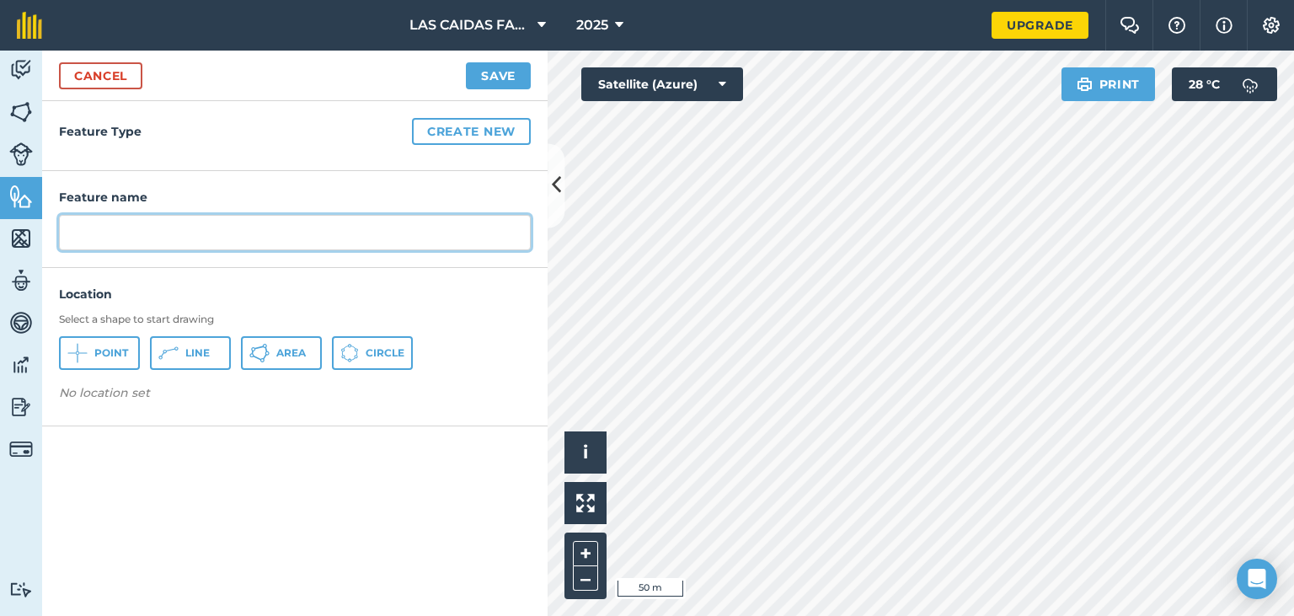
click at [158, 224] on input "text" at bounding box center [295, 232] width 472 height 35
type input "greenhouse"
click at [466, 62] on button "Save" at bounding box center [498, 75] width 65 height 27
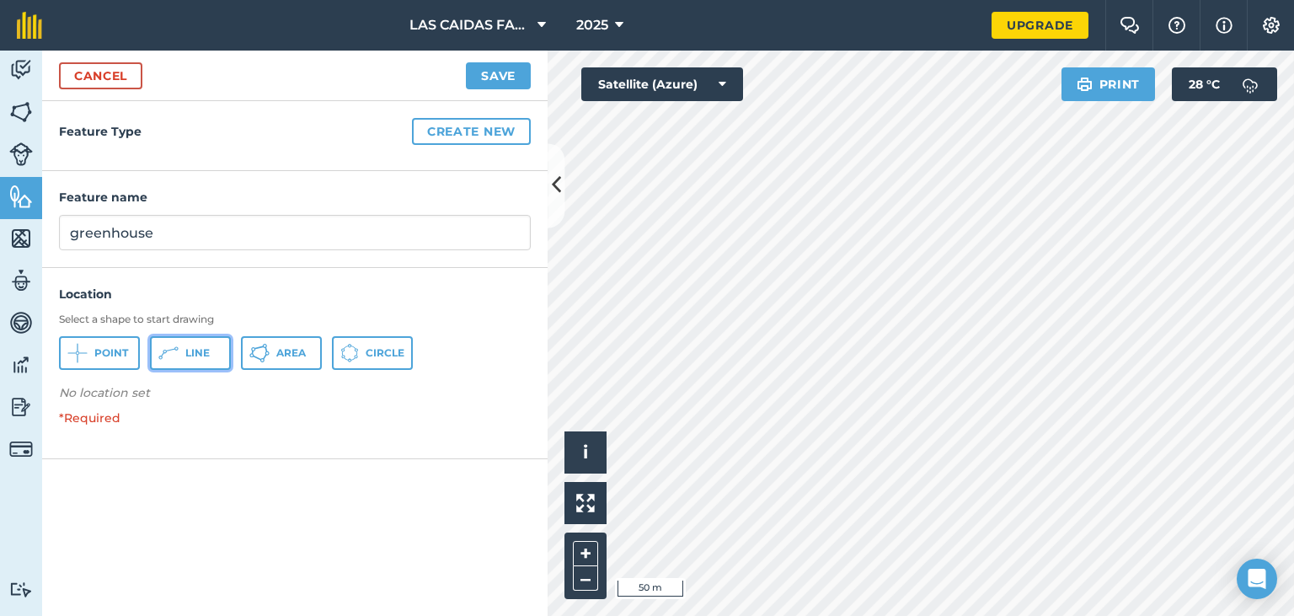
click at [181, 349] on button "Line" at bounding box center [190, 353] width 81 height 34
click at [139, 432] on span "View on map" at bounding box center [121, 432] width 81 height 19
click at [493, 70] on button "Save" at bounding box center [498, 75] width 65 height 27
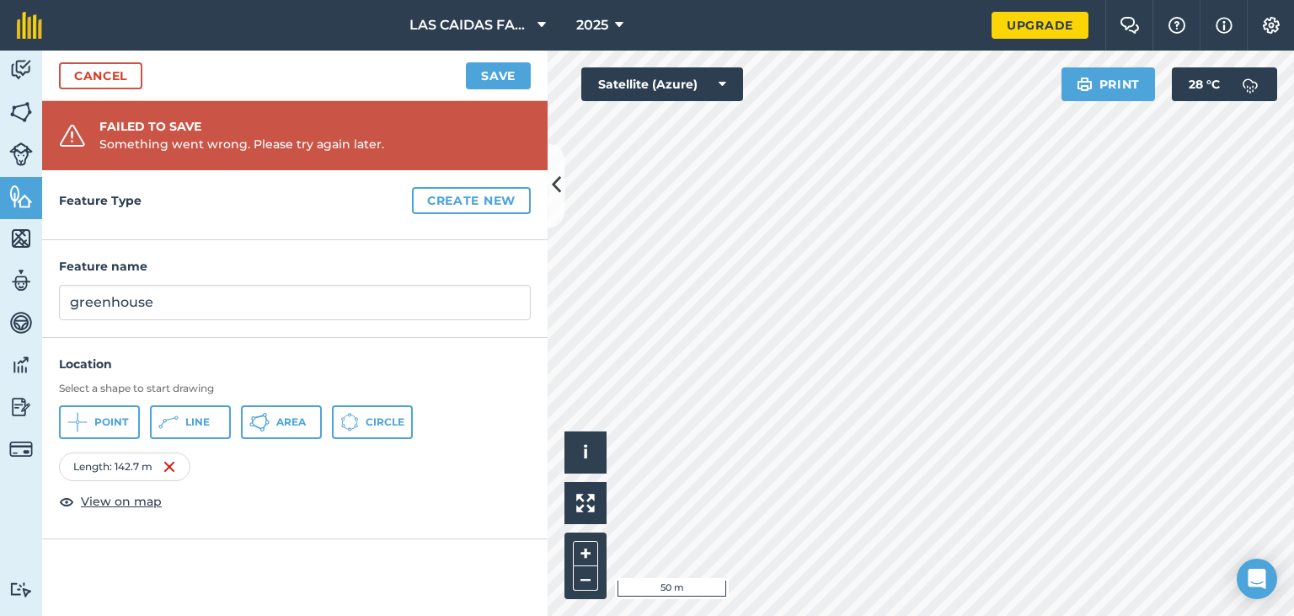
click at [293, 253] on div "Feature name greenhouse" at bounding box center [294, 288] width 505 height 97
click at [276, 541] on div "Feature Type Create new Feature name greenhouse Location Select a shape to star…" at bounding box center [294, 393] width 505 height 446
click at [490, 208] on button "Create new" at bounding box center [471, 200] width 119 height 27
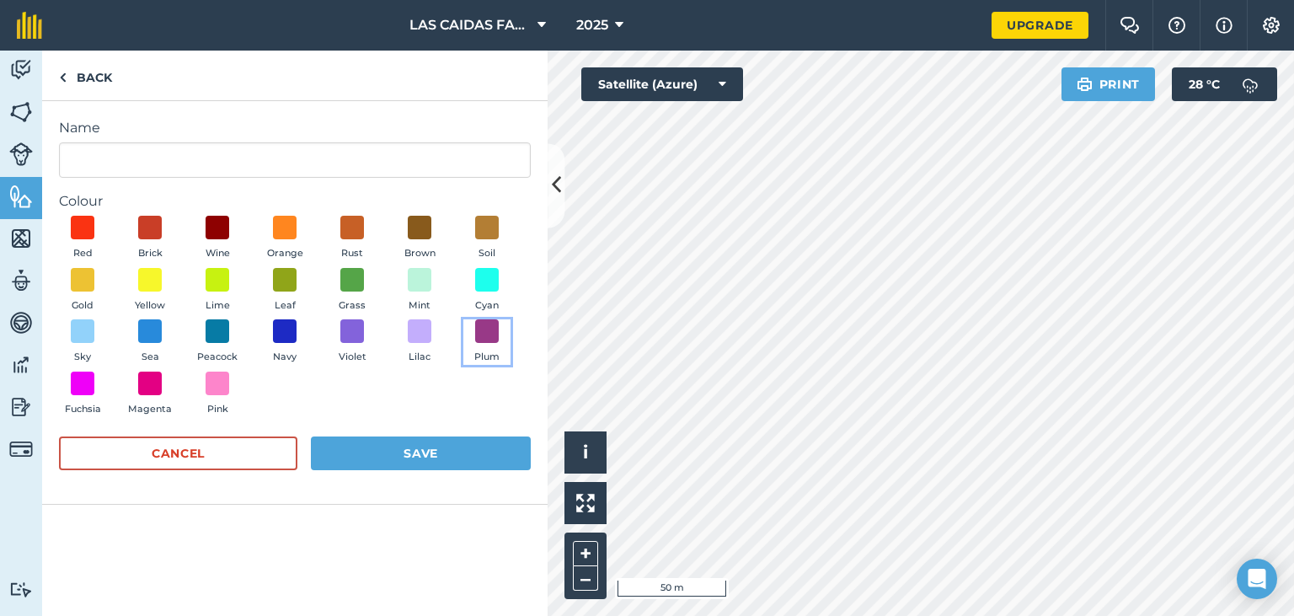
click at [487, 343] on span at bounding box center [487, 331] width 24 height 24
click at [498, 457] on button "Save" at bounding box center [421, 453] width 220 height 34
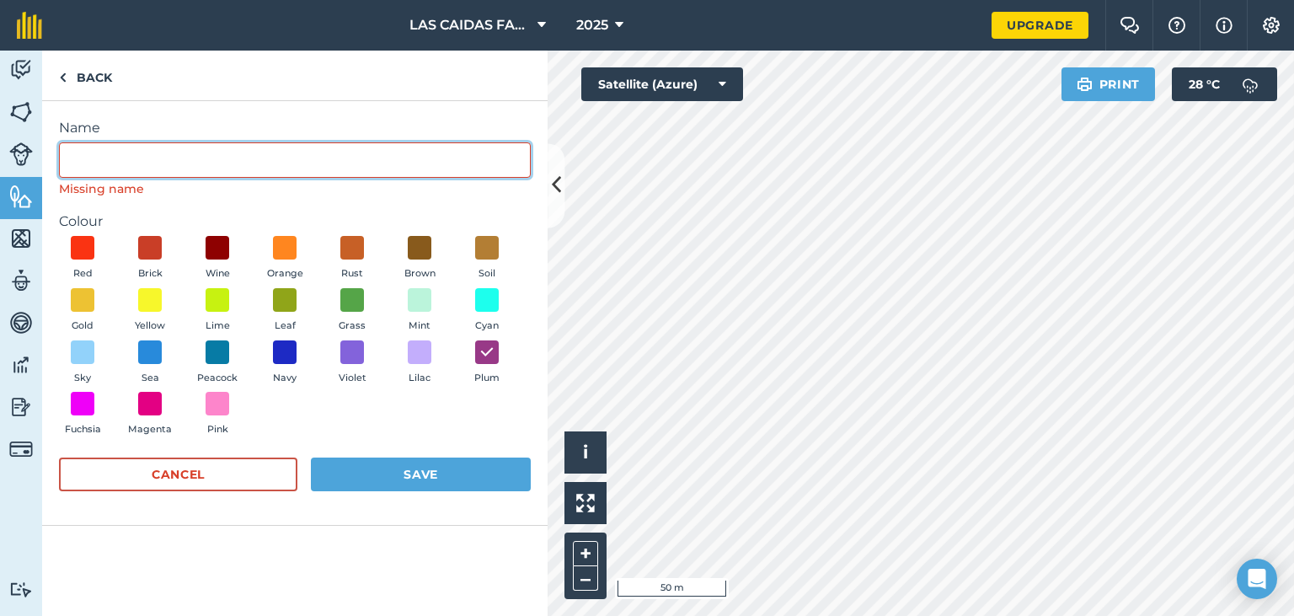
click at [144, 167] on input "Name" at bounding box center [295, 159] width 472 height 35
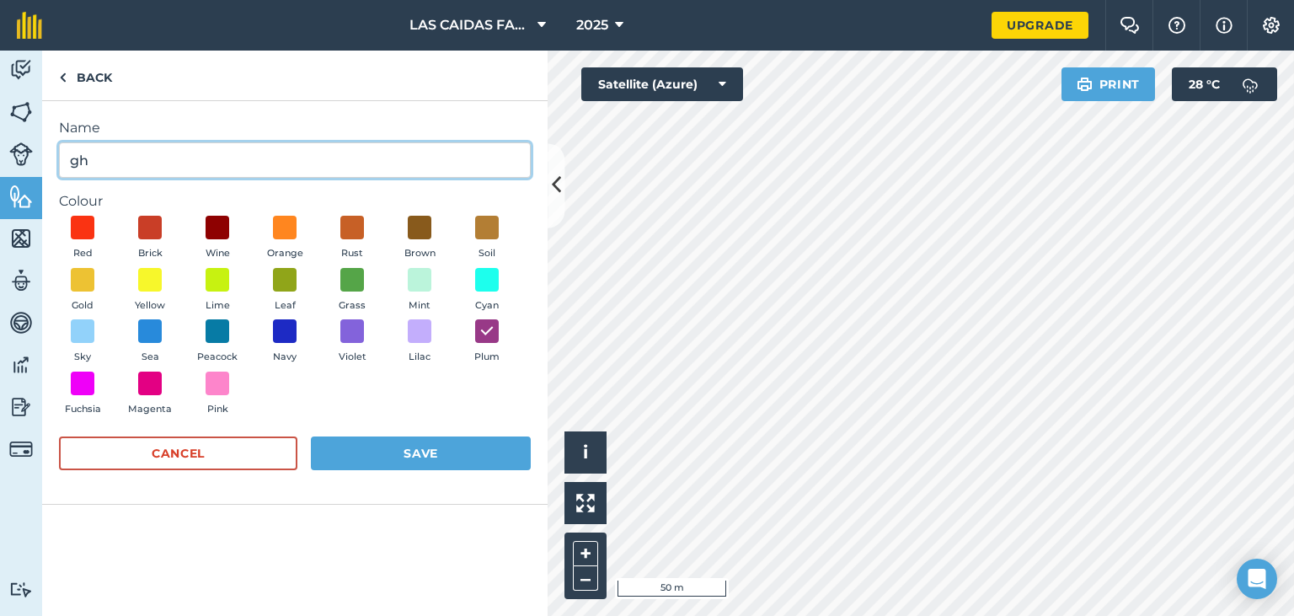
type input "gh"
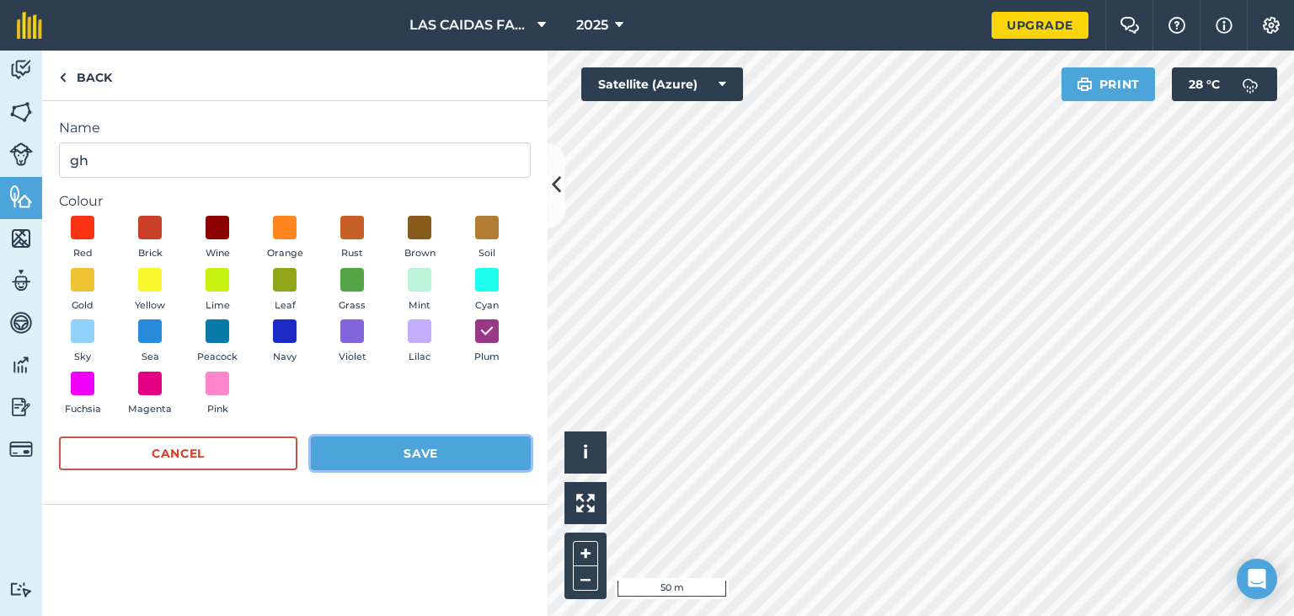
click at [445, 456] on button "Save" at bounding box center [421, 453] width 220 height 34
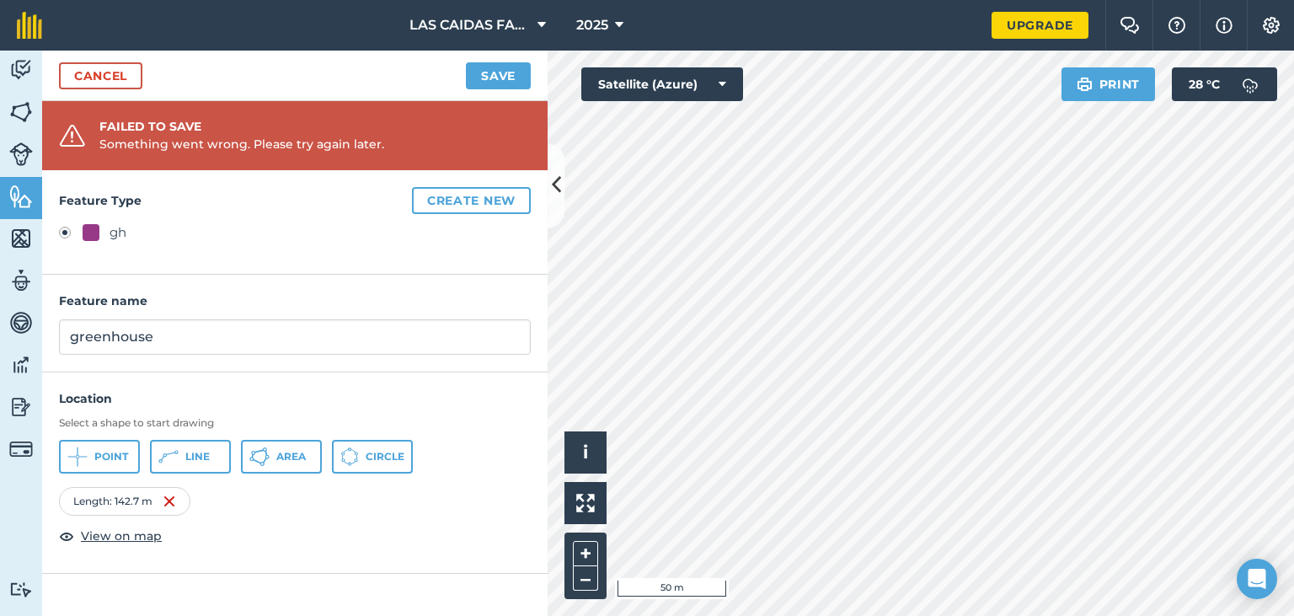
click at [268, 607] on div "Feature Type Create new gh Feature name greenhouse Location Select a shape to s…" at bounding box center [294, 393] width 505 height 446
click at [260, 564] on div "Location Select a shape to start drawing Point Line Area Circle Length : 142.7 …" at bounding box center [294, 473] width 505 height 202
click at [108, 546] on div "Location Select a shape to start drawing Point Line Area Circle Length : 142.7 …" at bounding box center [294, 473] width 505 height 202
click at [122, 535] on span "View on map" at bounding box center [121, 535] width 81 height 19
click at [491, 74] on button "Save" at bounding box center [498, 75] width 65 height 27
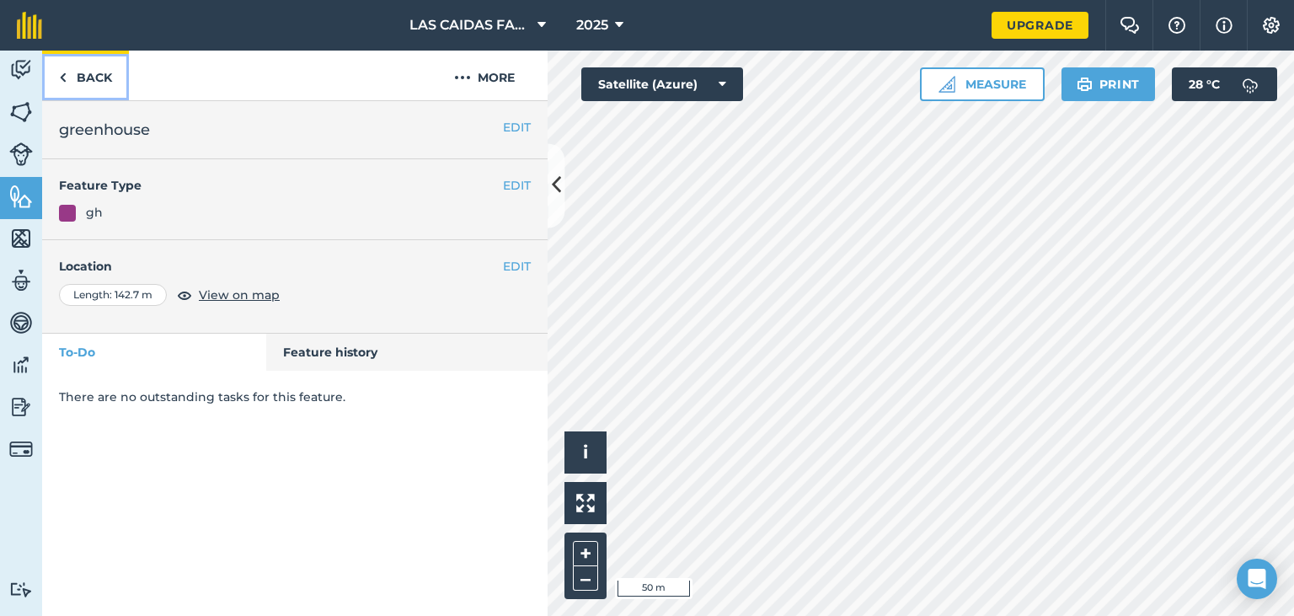
click at [75, 79] on link "Back" at bounding box center [85, 76] width 87 height 50
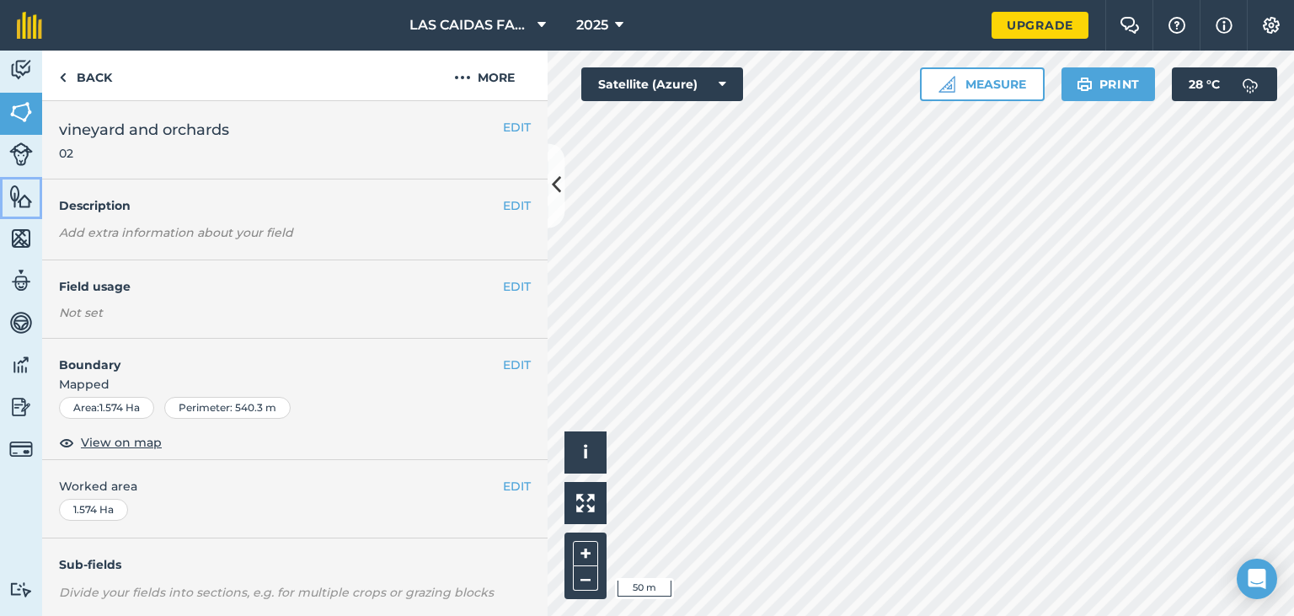
click at [25, 200] on img at bounding box center [21, 196] width 24 height 25
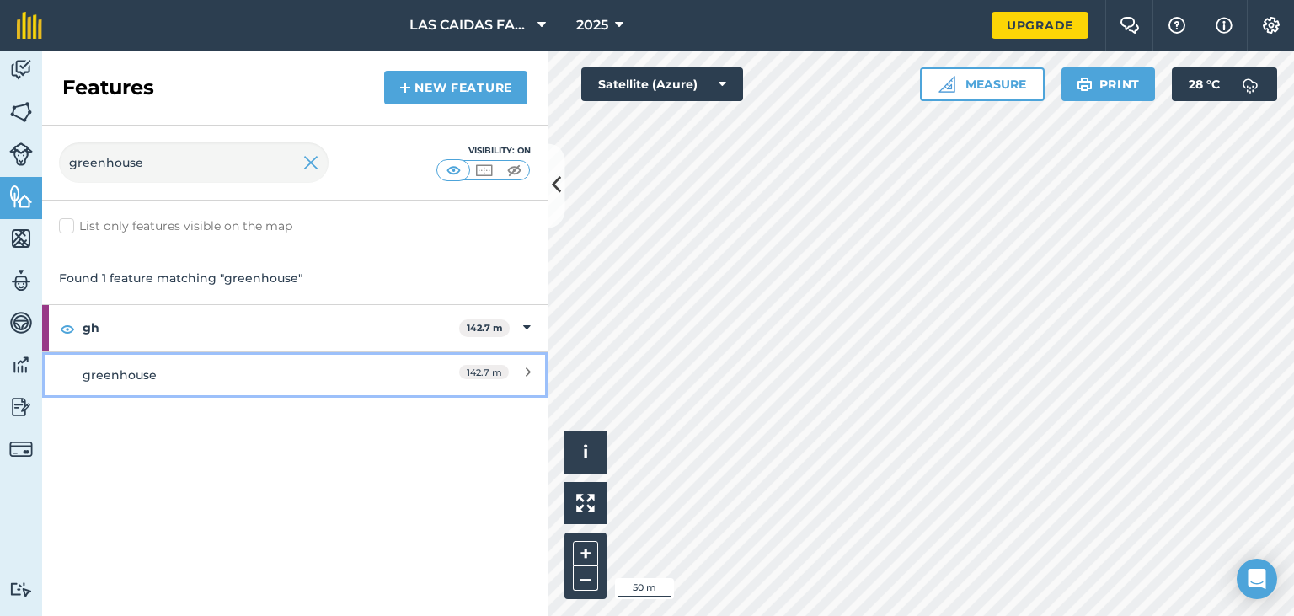
click at [201, 375] on div "greenhouse" at bounding box center [232, 375] width 299 height 19
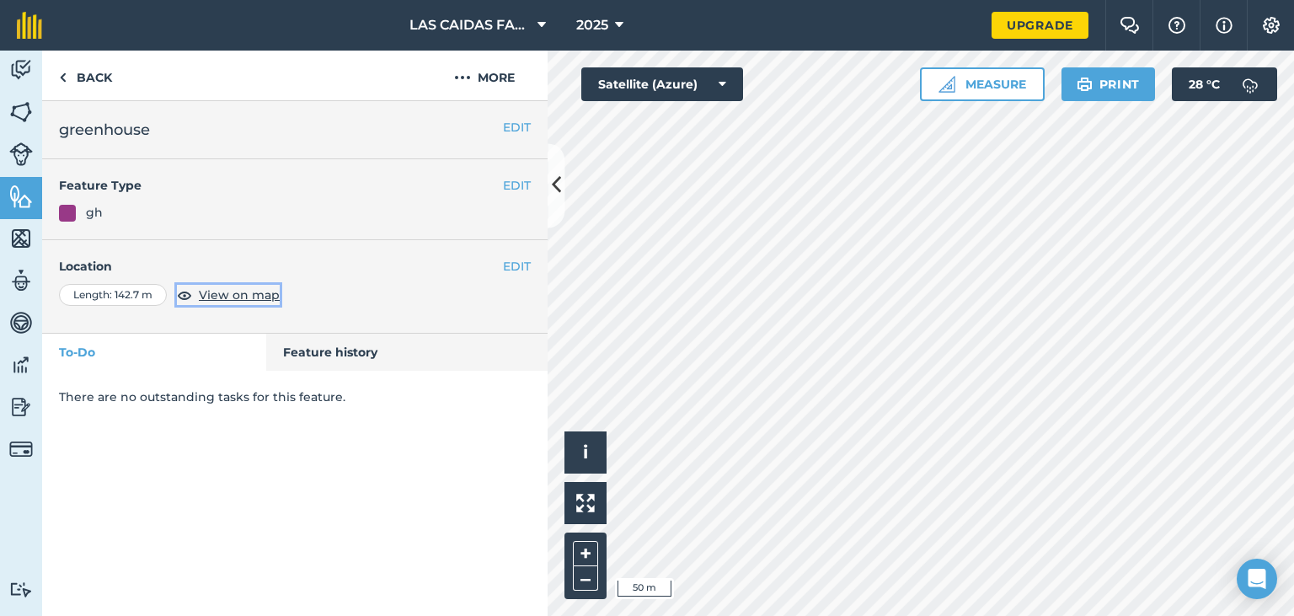
click at [227, 294] on span "View on map" at bounding box center [239, 295] width 81 height 19
click at [29, 240] on img at bounding box center [21, 238] width 24 height 25
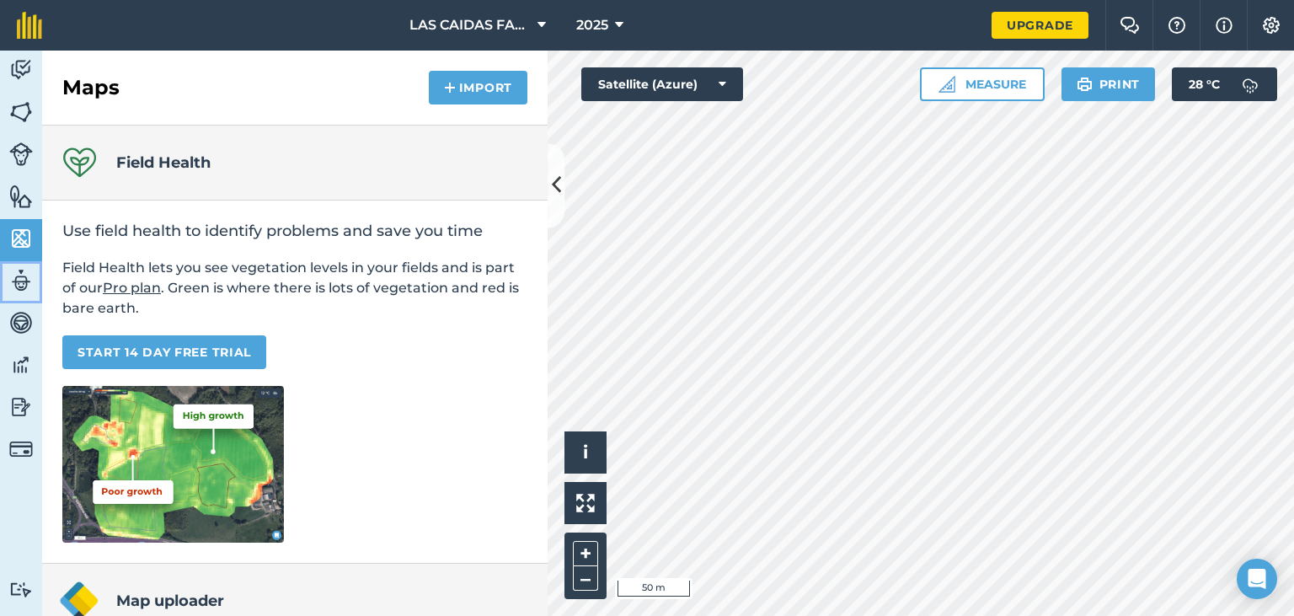
click at [27, 295] on link "Team" at bounding box center [21, 282] width 42 height 42
select select "MEMBER"
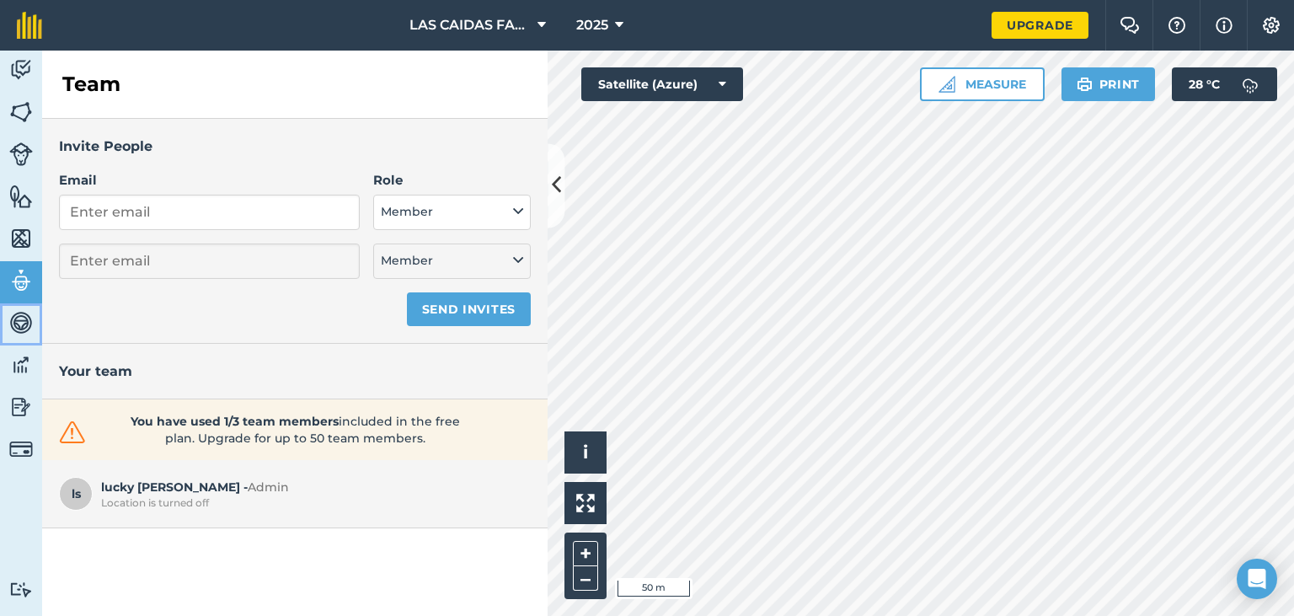
click at [23, 336] on link "Vehicles" at bounding box center [21, 324] width 42 height 42
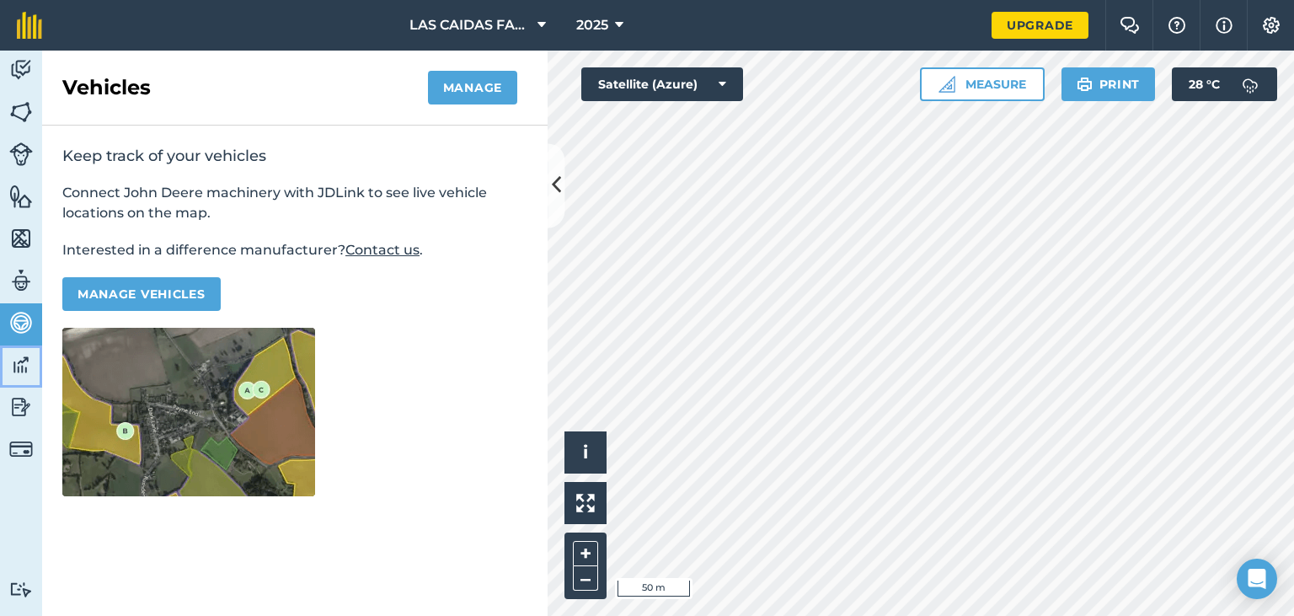
click at [17, 367] on img at bounding box center [21, 364] width 24 height 25
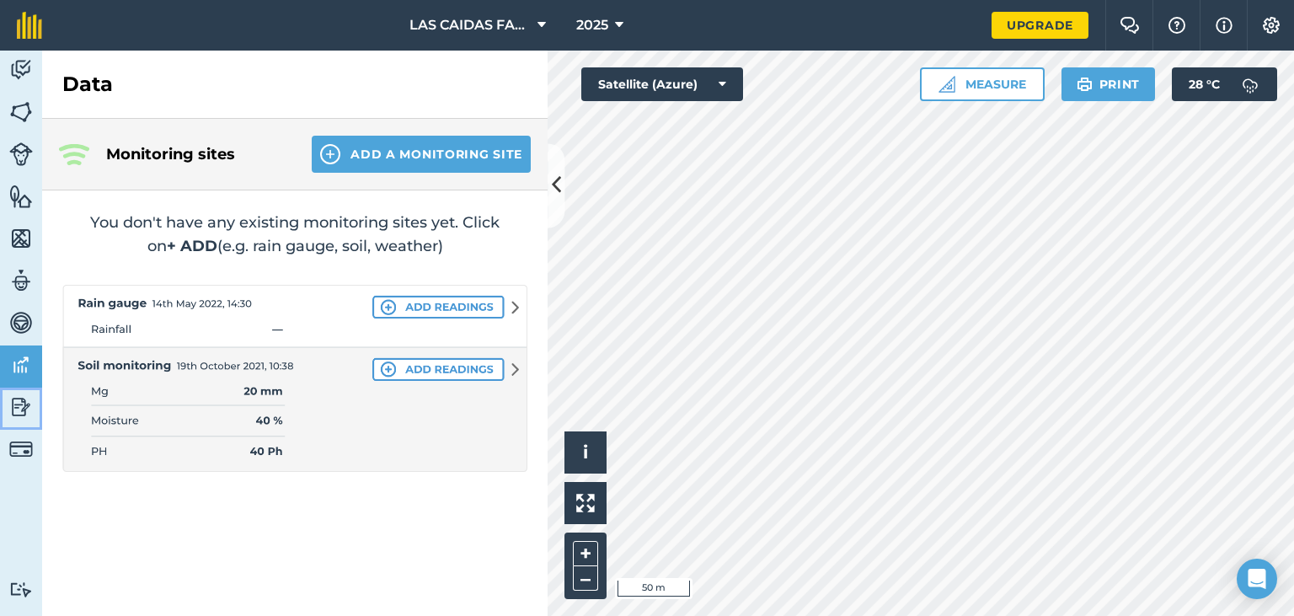
click at [12, 404] on img at bounding box center [21, 406] width 24 height 25
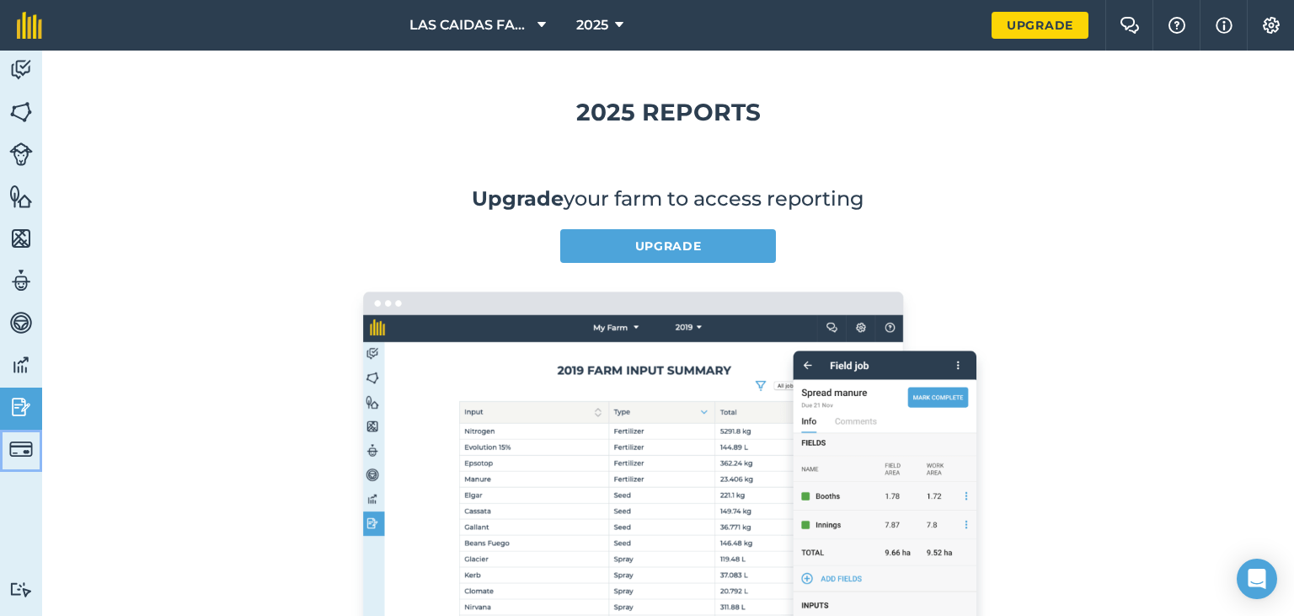
click at [24, 450] on img at bounding box center [21, 449] width 24 height 24
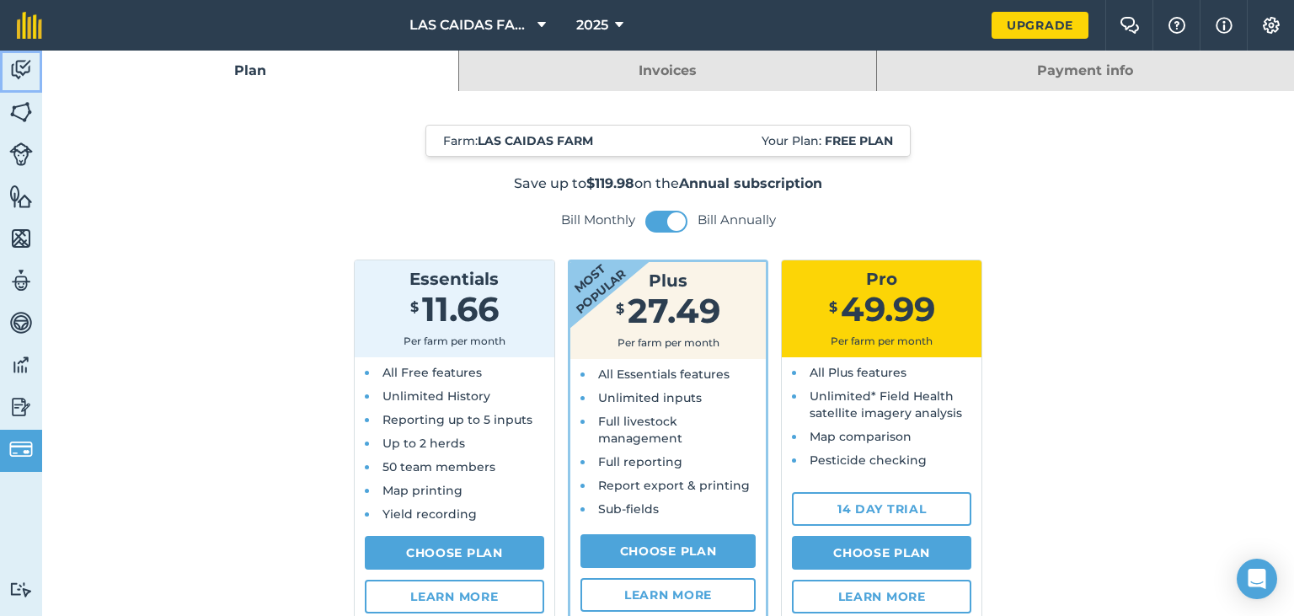
click at [22, 76] on img at bounding box center [21, 69] width 24 height 25
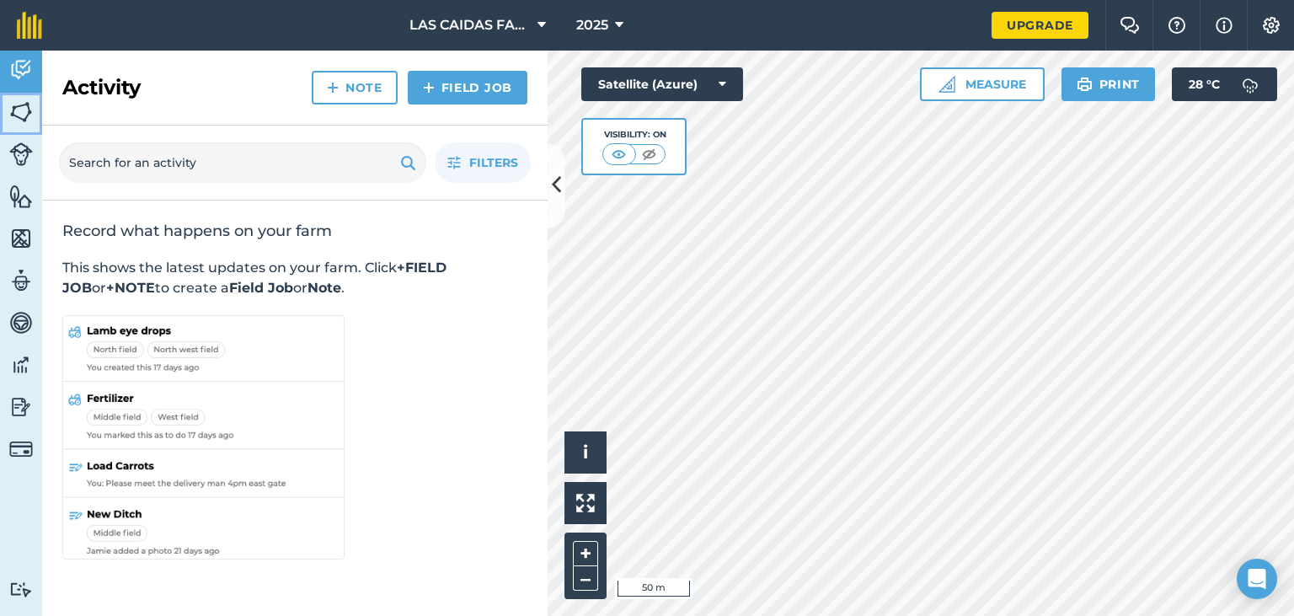
click at [22, 99] on link "Fields" at bounding box center [21, 114] width 42 height 42
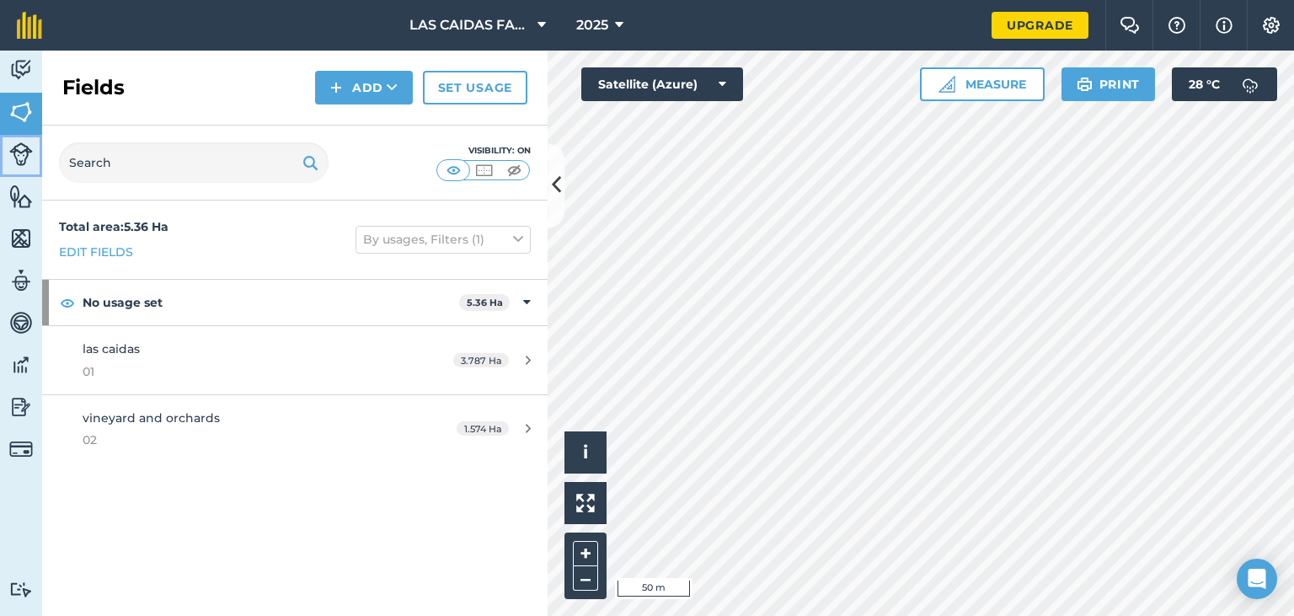
click at [17, 136] on link "Livestock" at bounding box center [21, 156] width 42 height 42
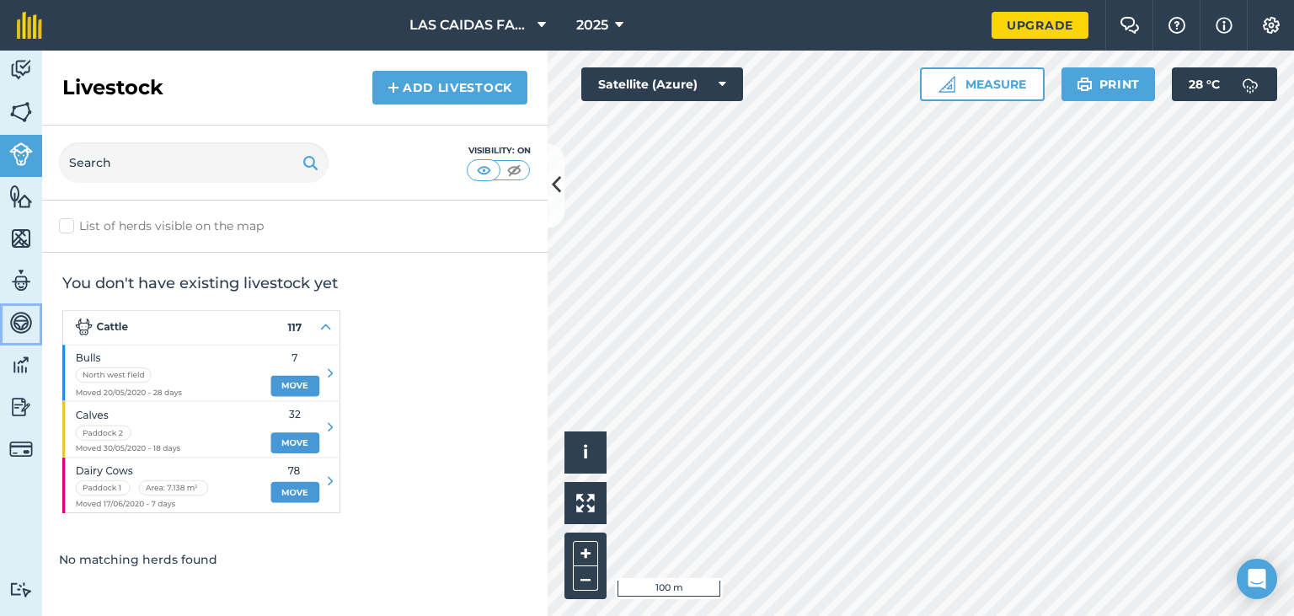
click at [27, 339] on link "Vehicles" at bounding box center [21, 324] width 42 height 42
